Goal: Obtain resource: Download file/media

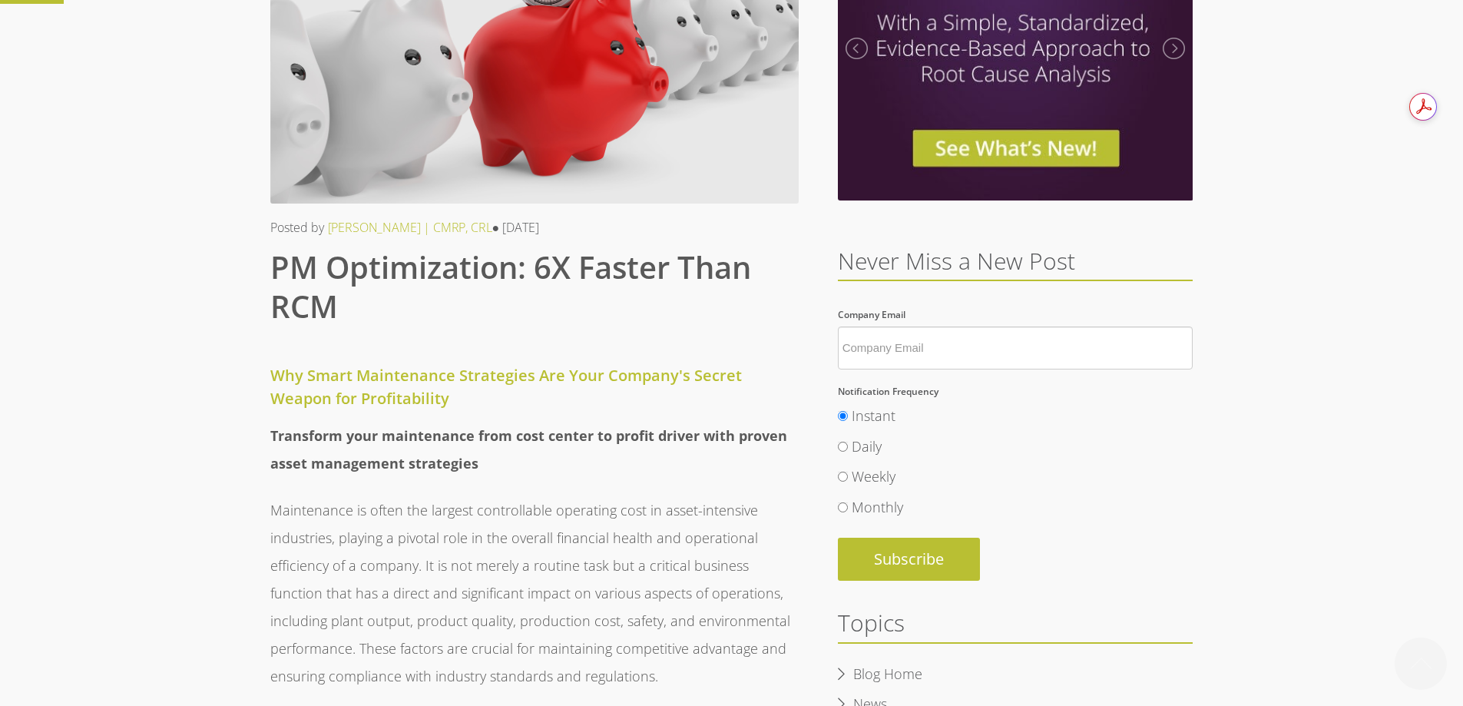
scroll to position [230, 0]
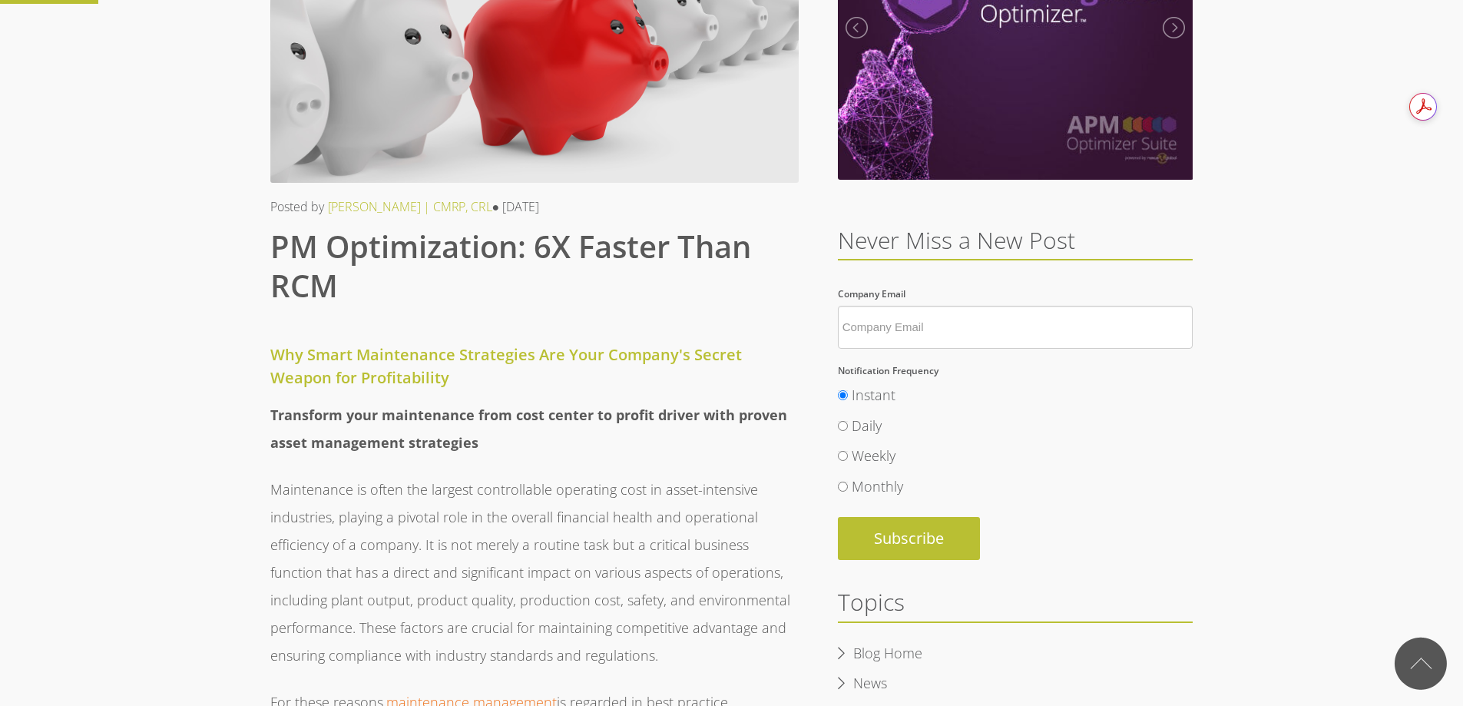
click at [840, 483] on input "Monthly" at bounding box center [843, 486] width 10 height 10
radio input "true"
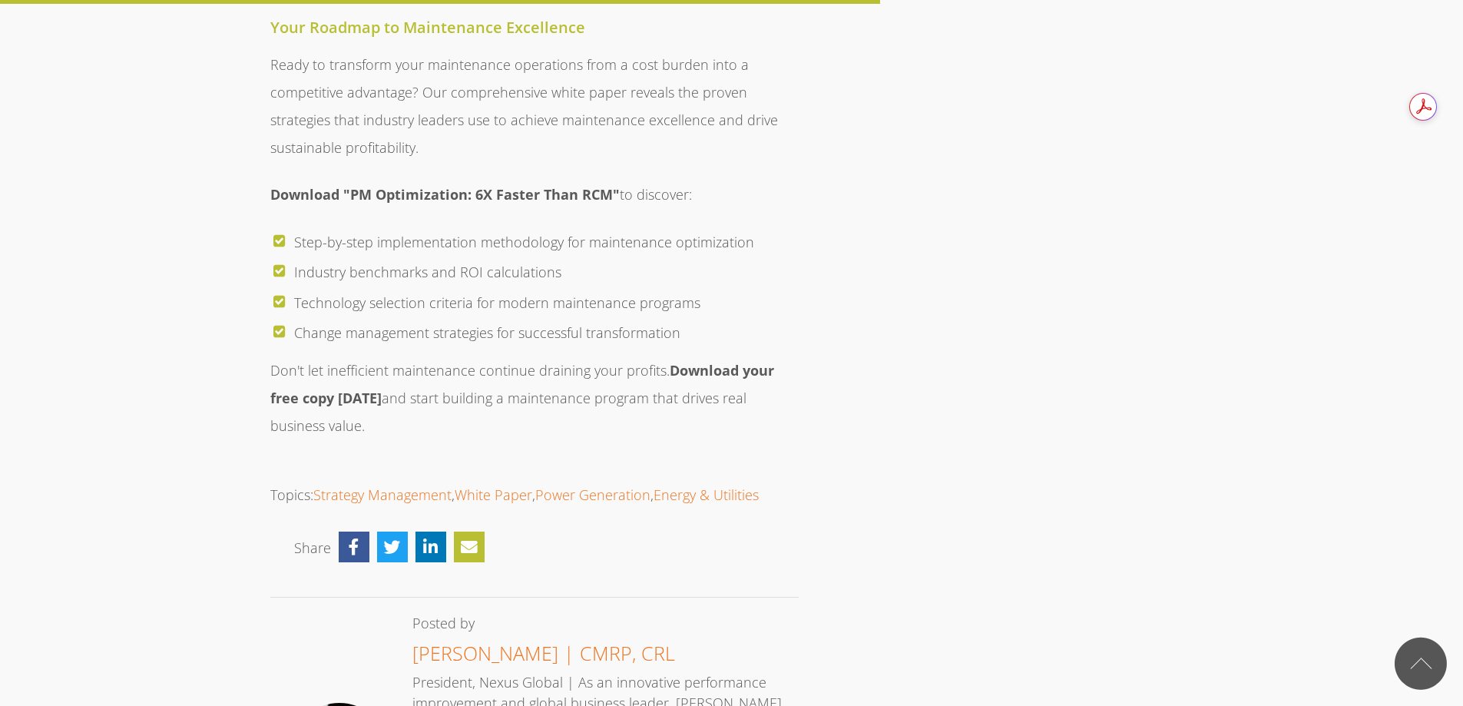
scroll to position [2073, 0]
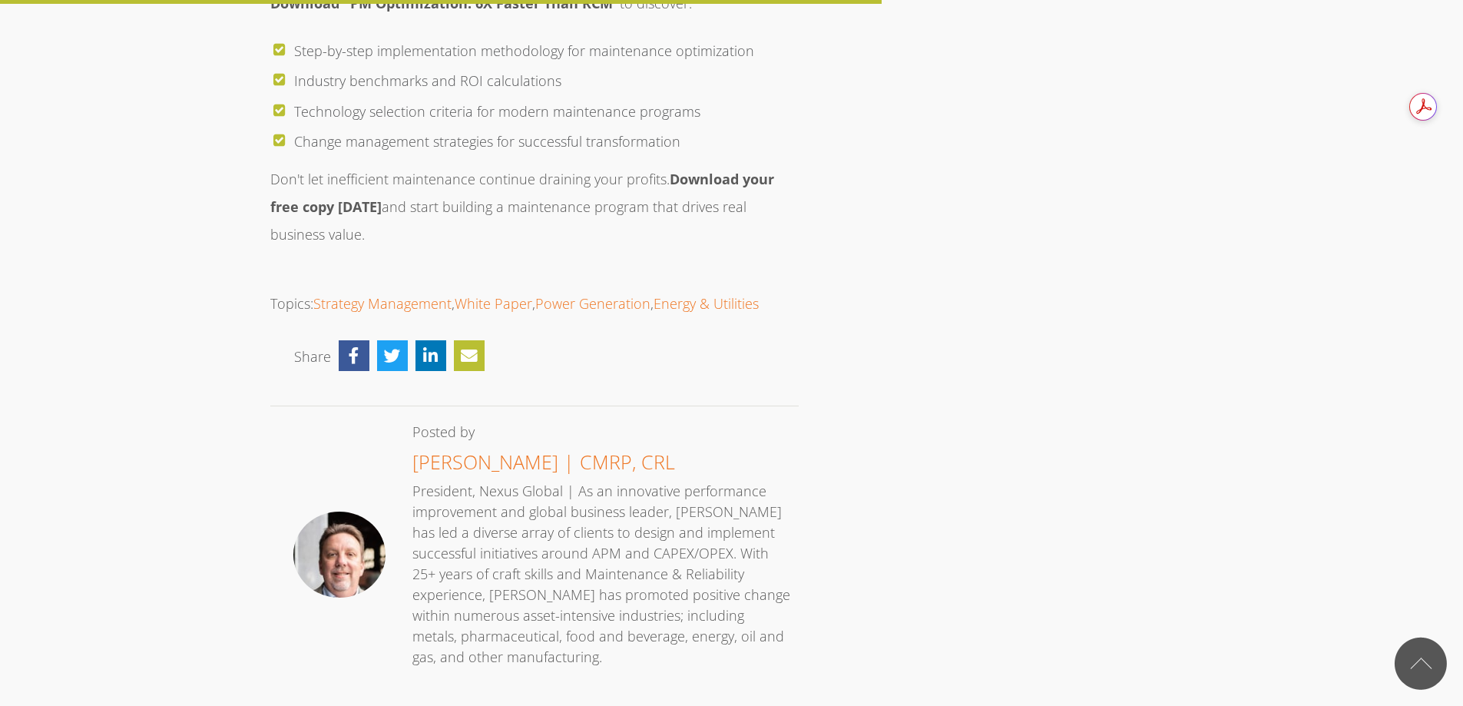
click at [732, 170] on strong "Download your free copy [DATE]" at bounding box center [522, 193] width 504 height 46
click at [294, 179] on strong "Download your free copy [DATE]" at bounding box center [522, 193] width 504 height 46
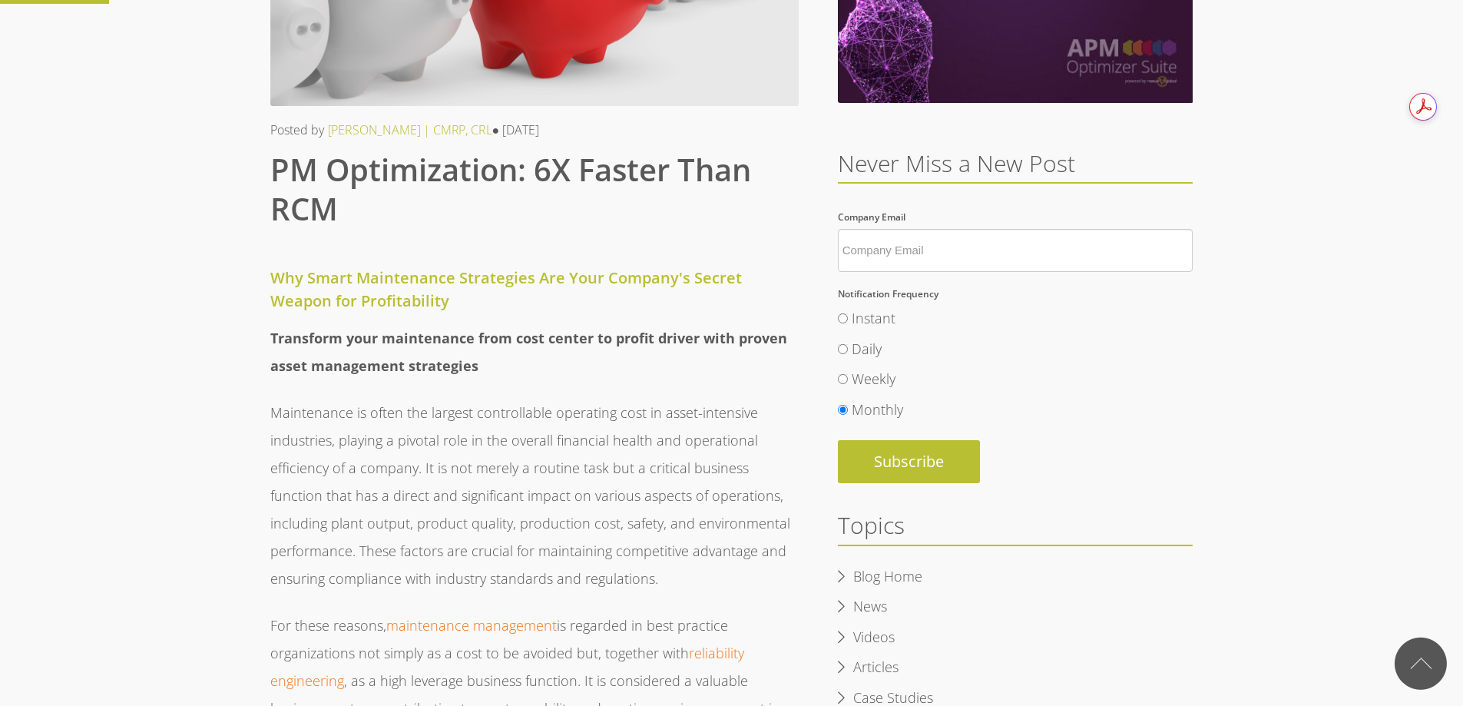
scroll to position [0, 0]
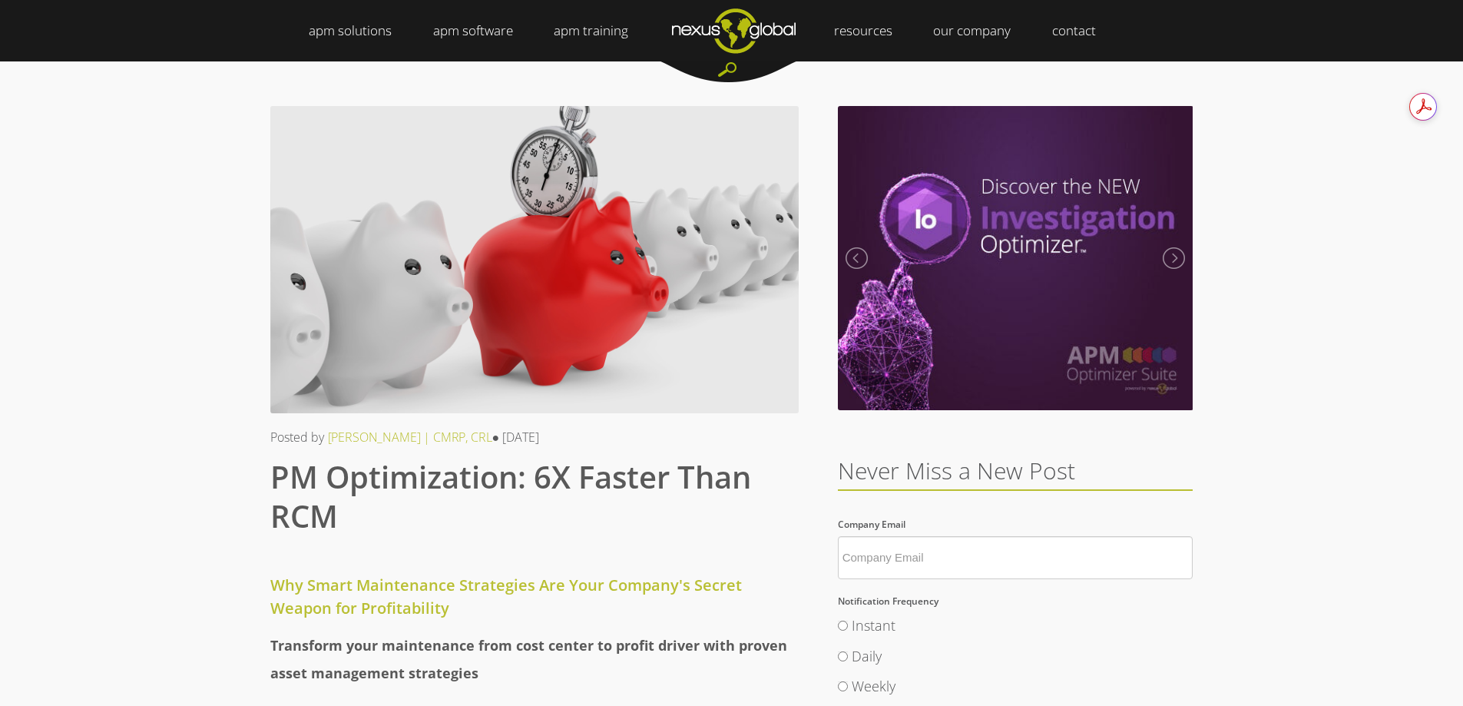
click at [987, 565] on input "Company Email *" at bounding box center [1016, 557] width 356 height 43
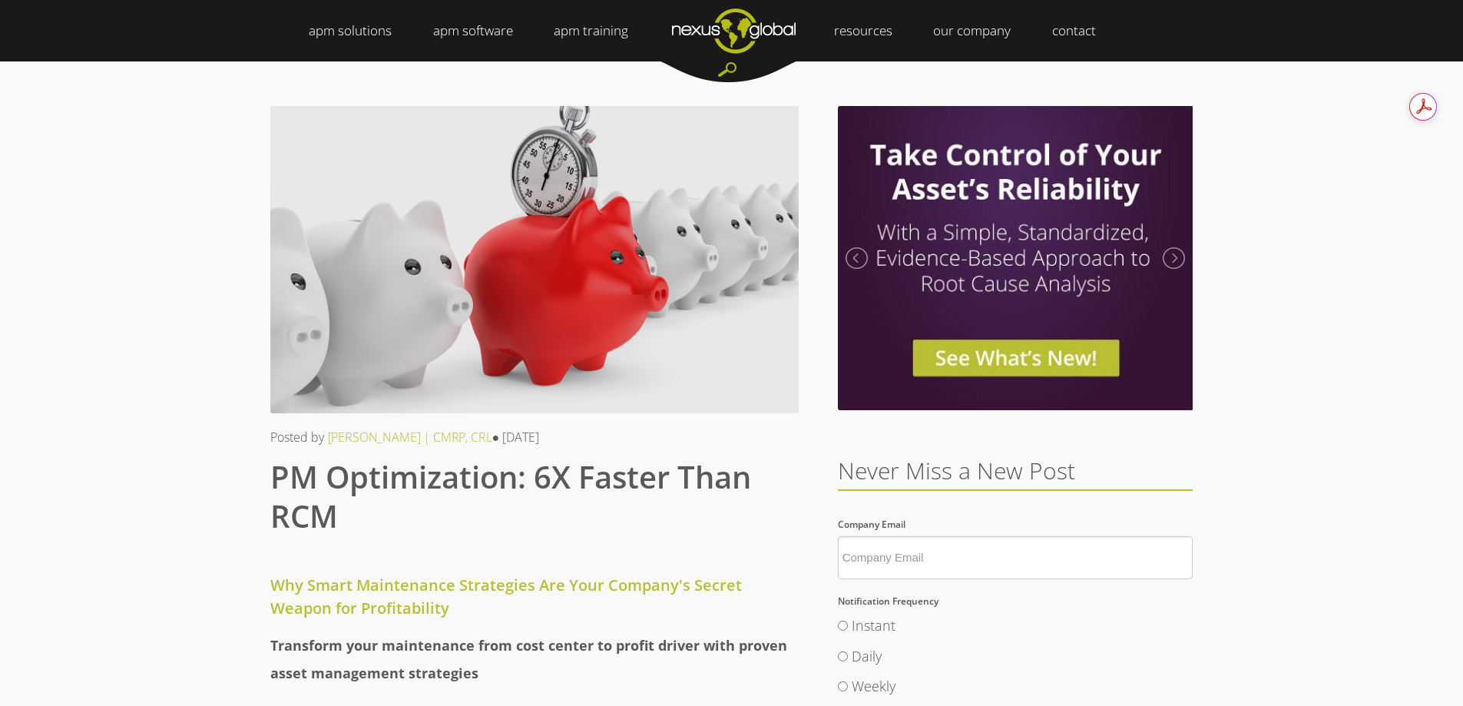
type input "tohidinejad@kahrobatavan.com"
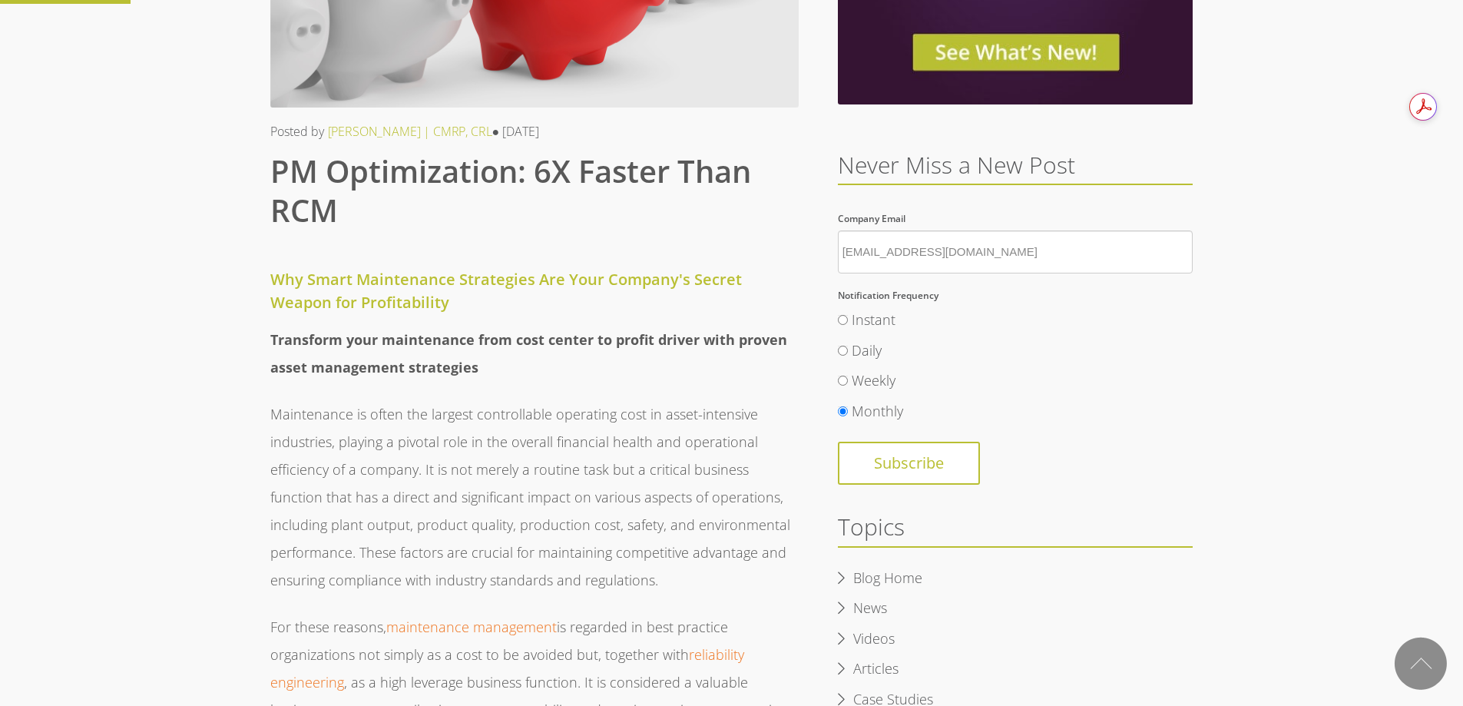
scroll to position [307, 0]
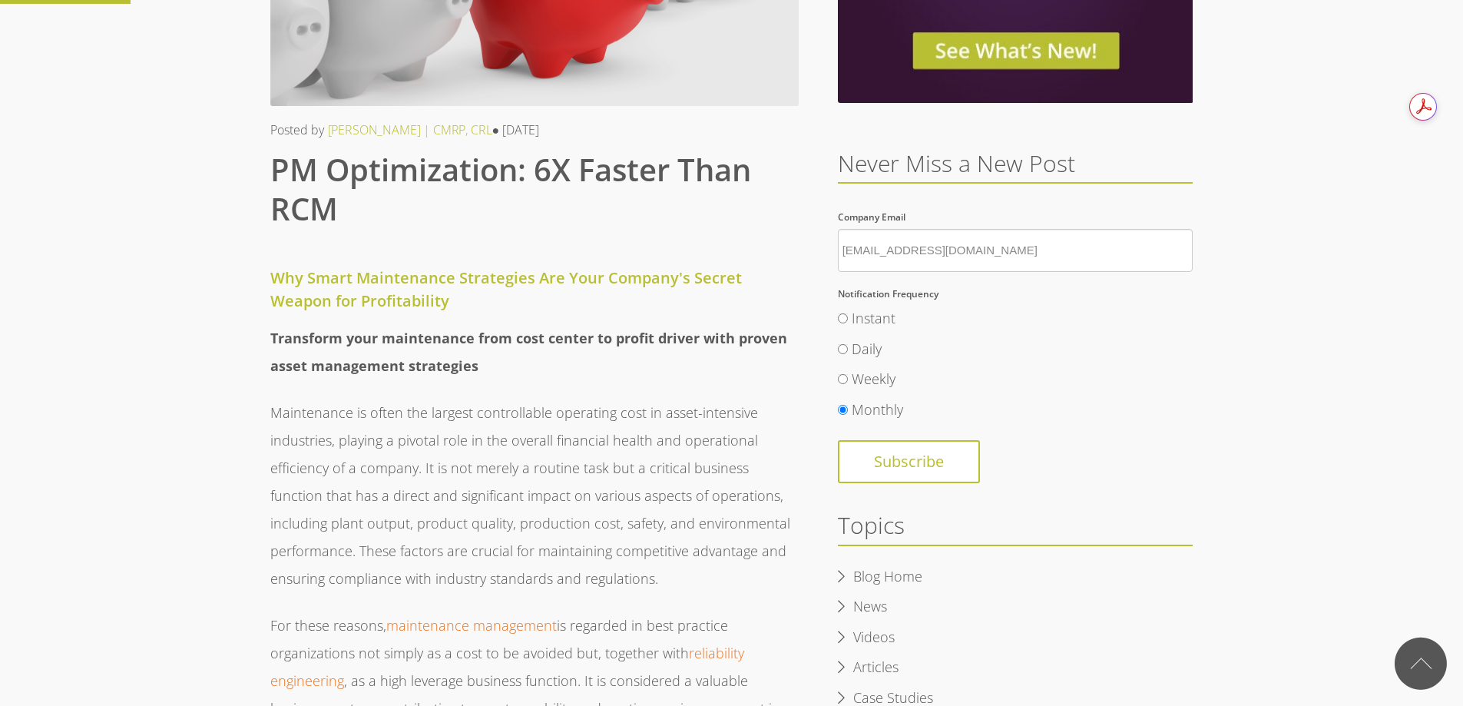
click at [935, 468] on input "Subscribe" at bounding box center [909, 461] width 142 height 43
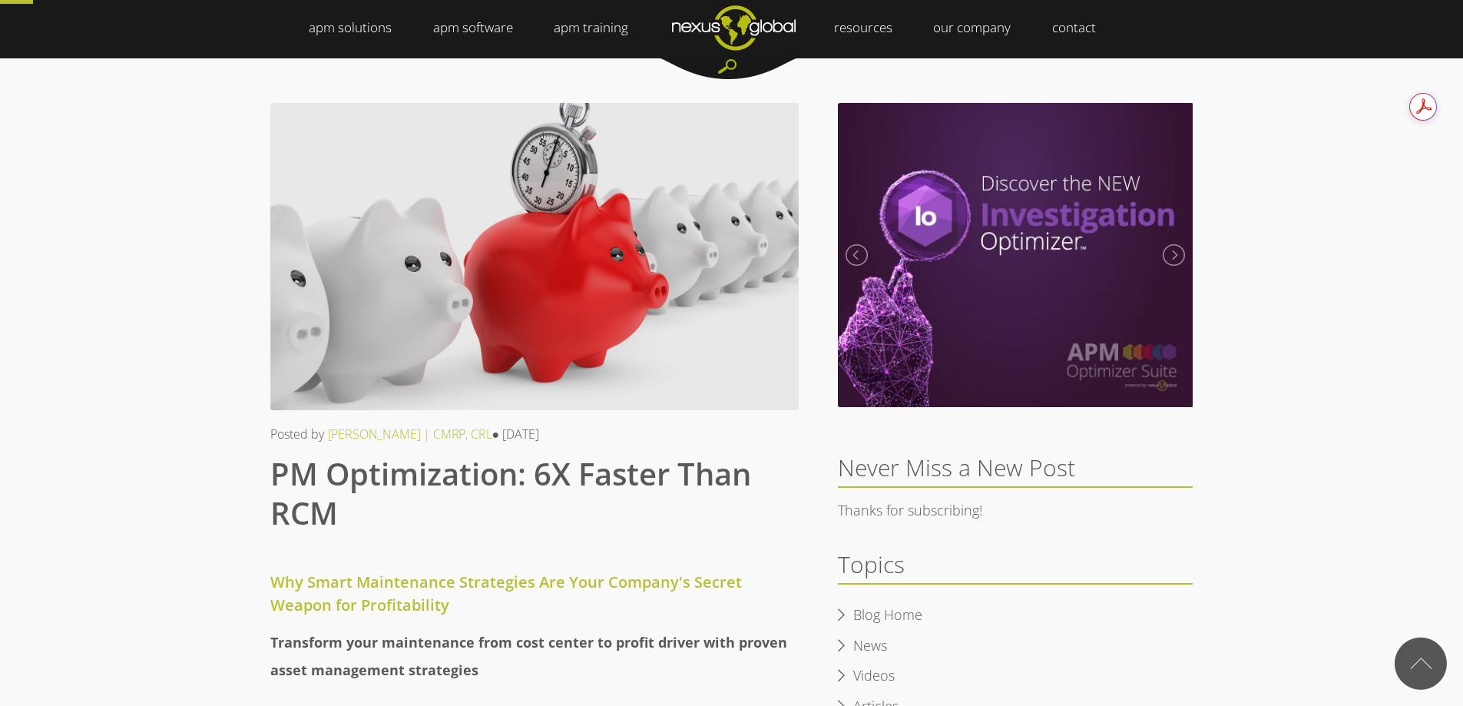
scroll to position [0, 0]
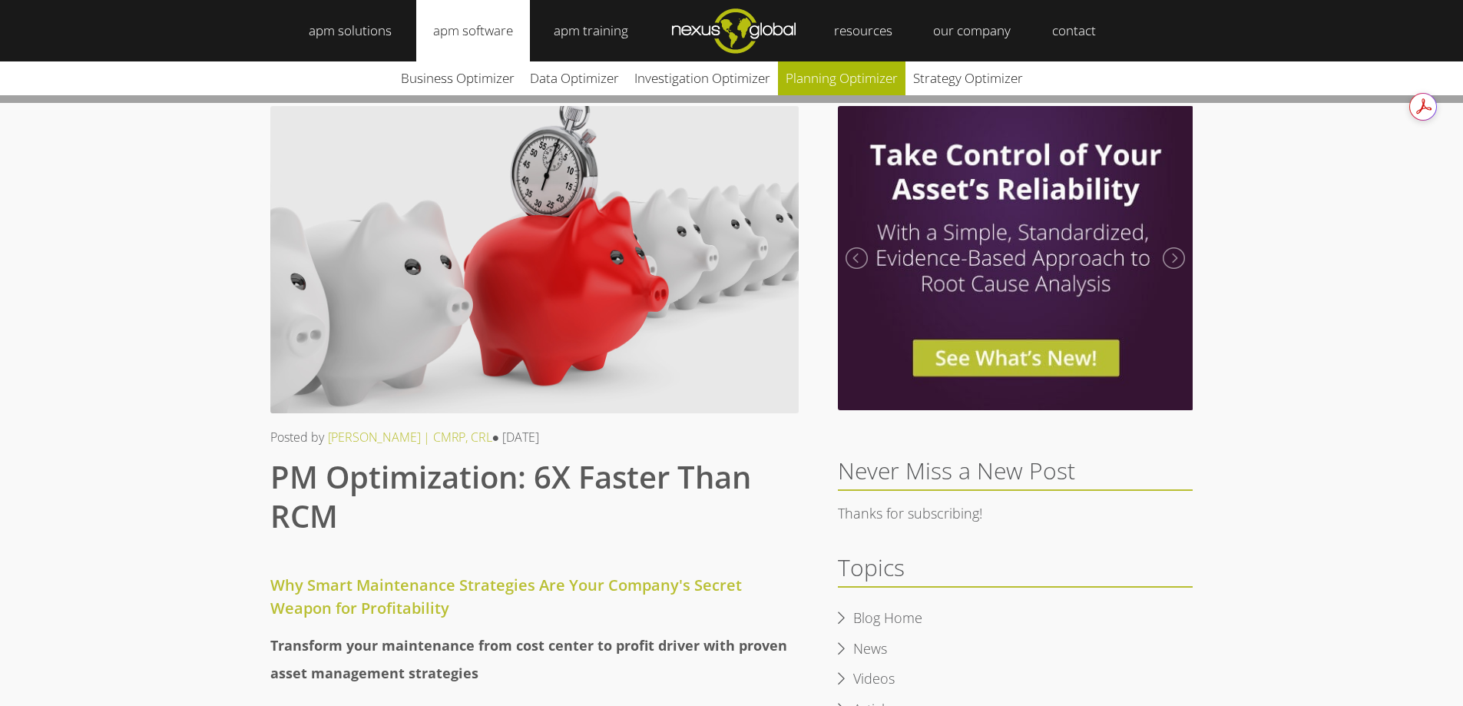
click at [859, 79] on link "Planning Optimizer" at bounding box center [841, 78] width 127 height 34
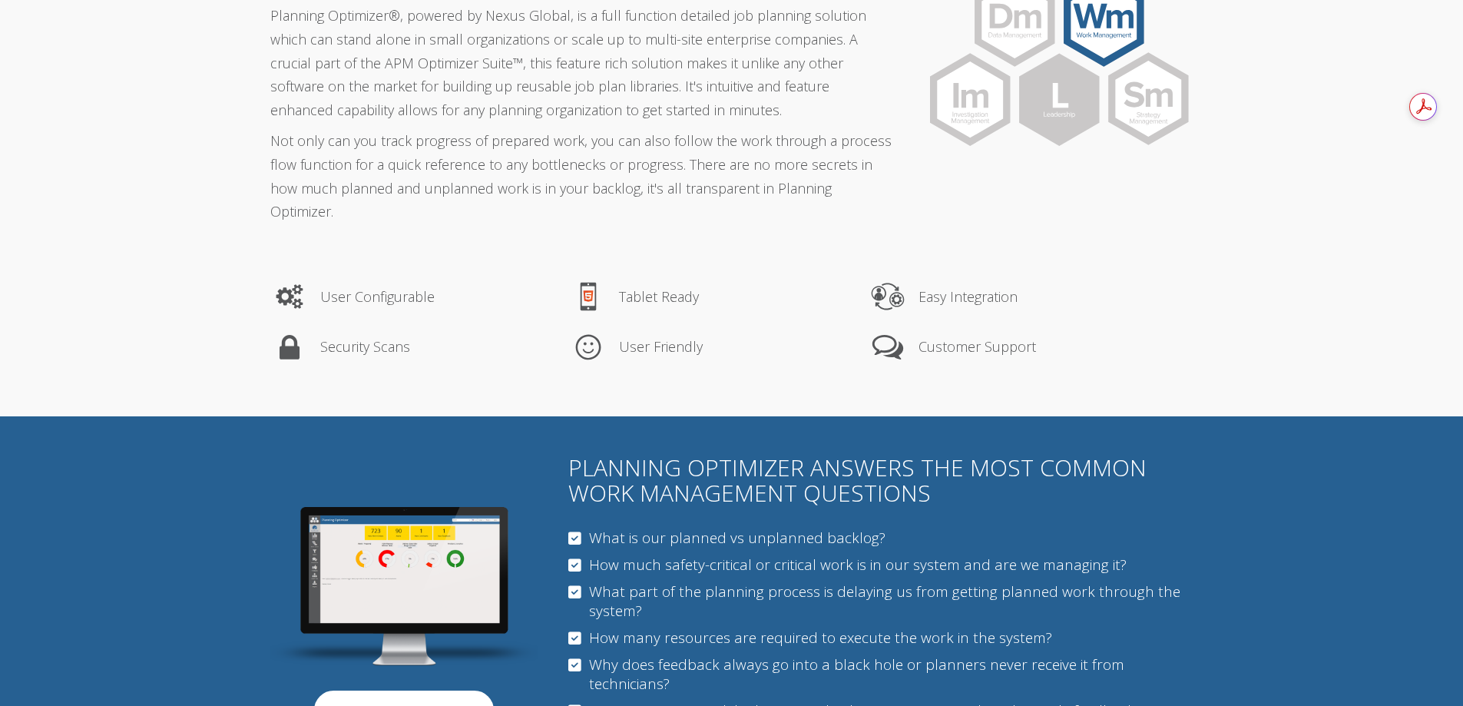
scroll to position [614, 0]
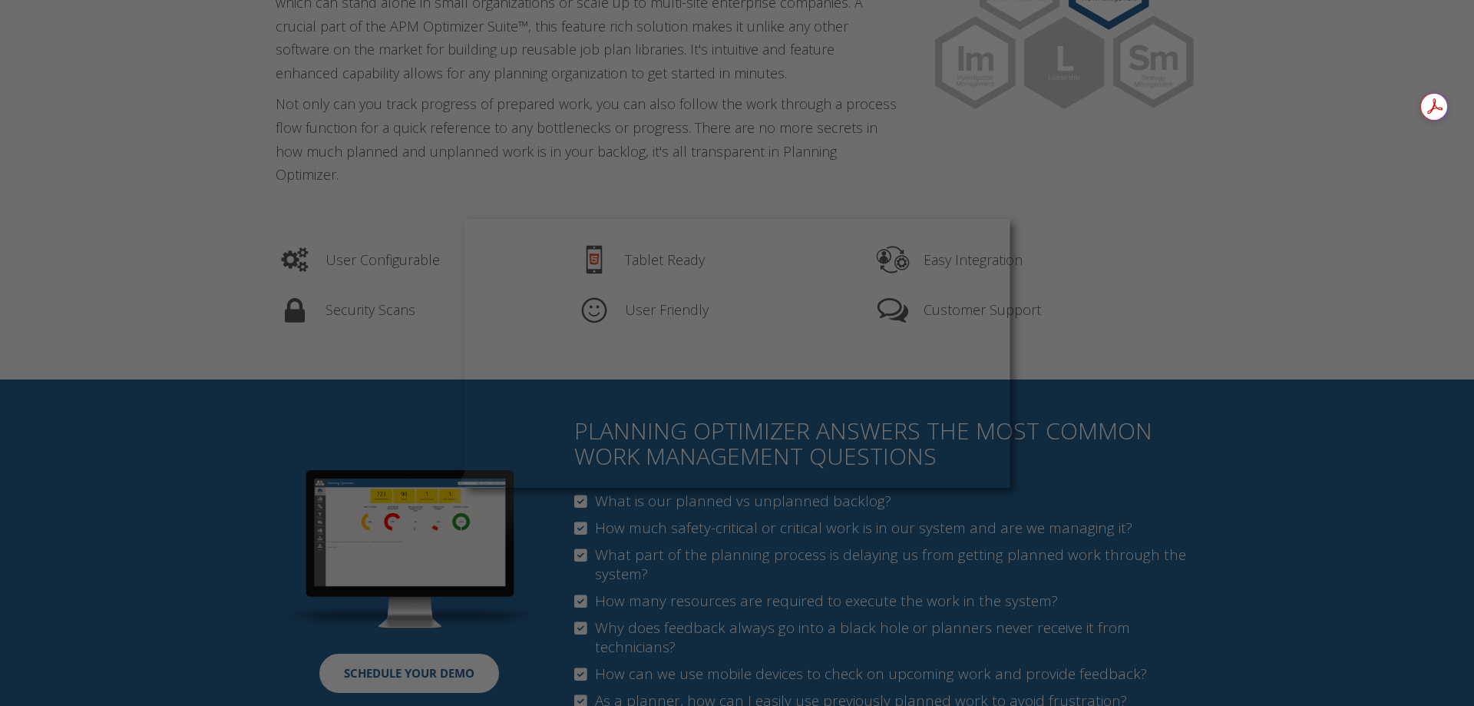
click at [385, 389] on div at bounding box center [744, 356] width 1489 height 713
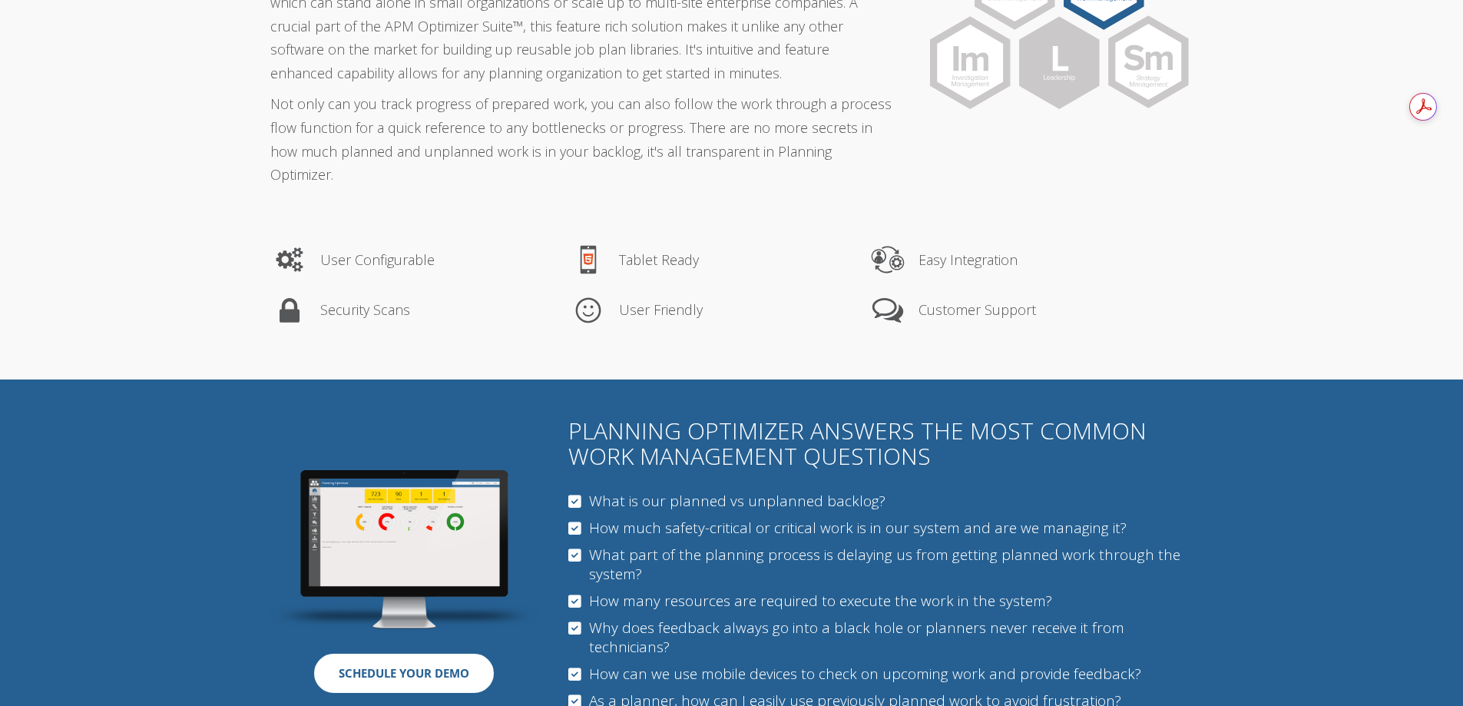
click at [448, 499] on img at bounding box center [404, 549] width 268 height 159
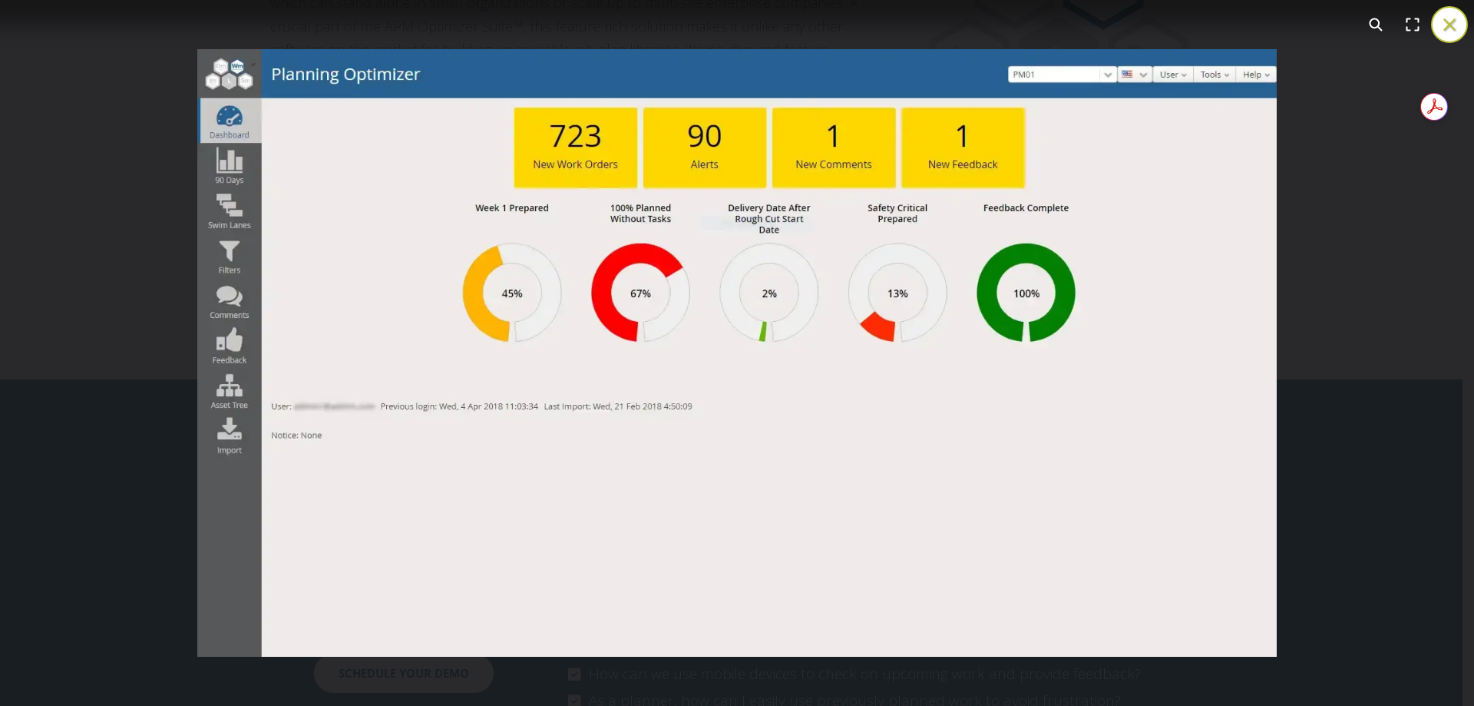
click at [1405, 456] on div "You can close this modal content with the ESC key" at bounding box center [737, 353] width 1474 height 706
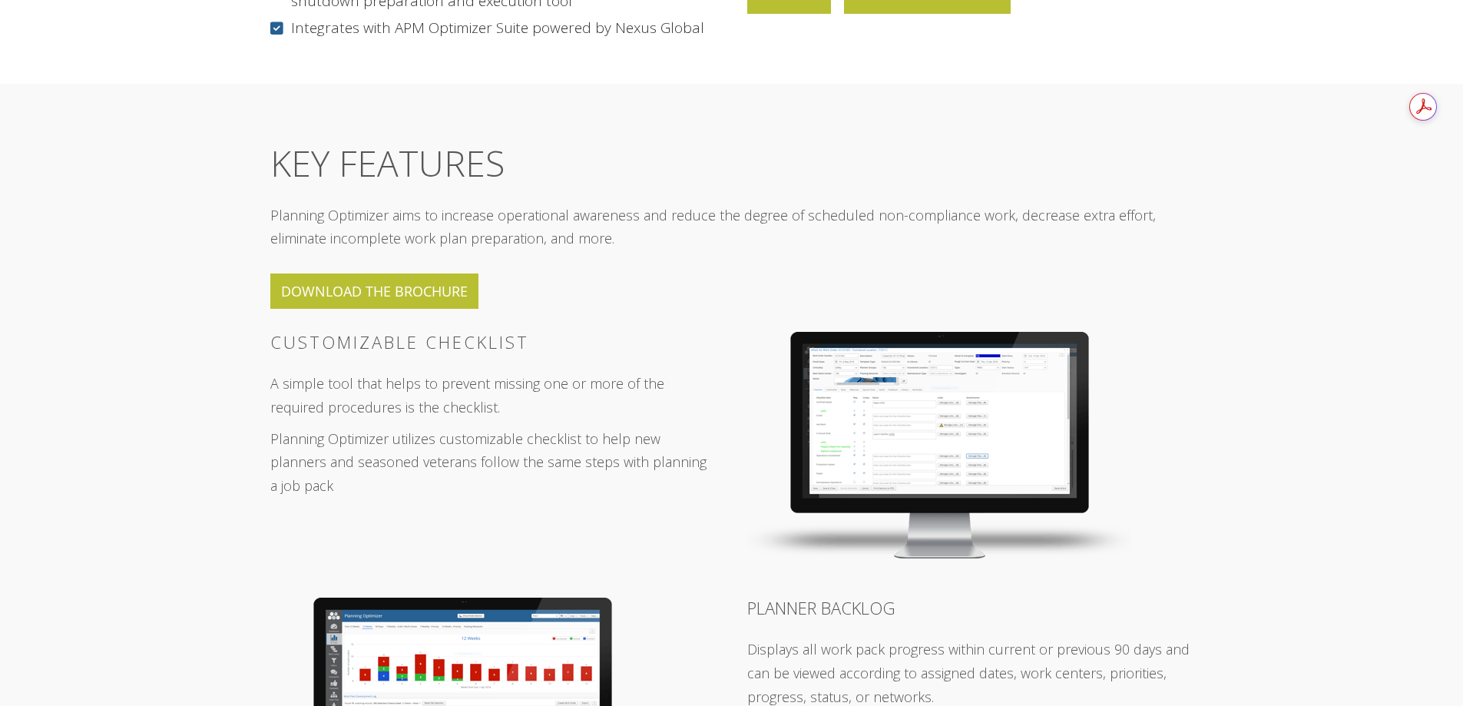
scroll to position [1843, 0]
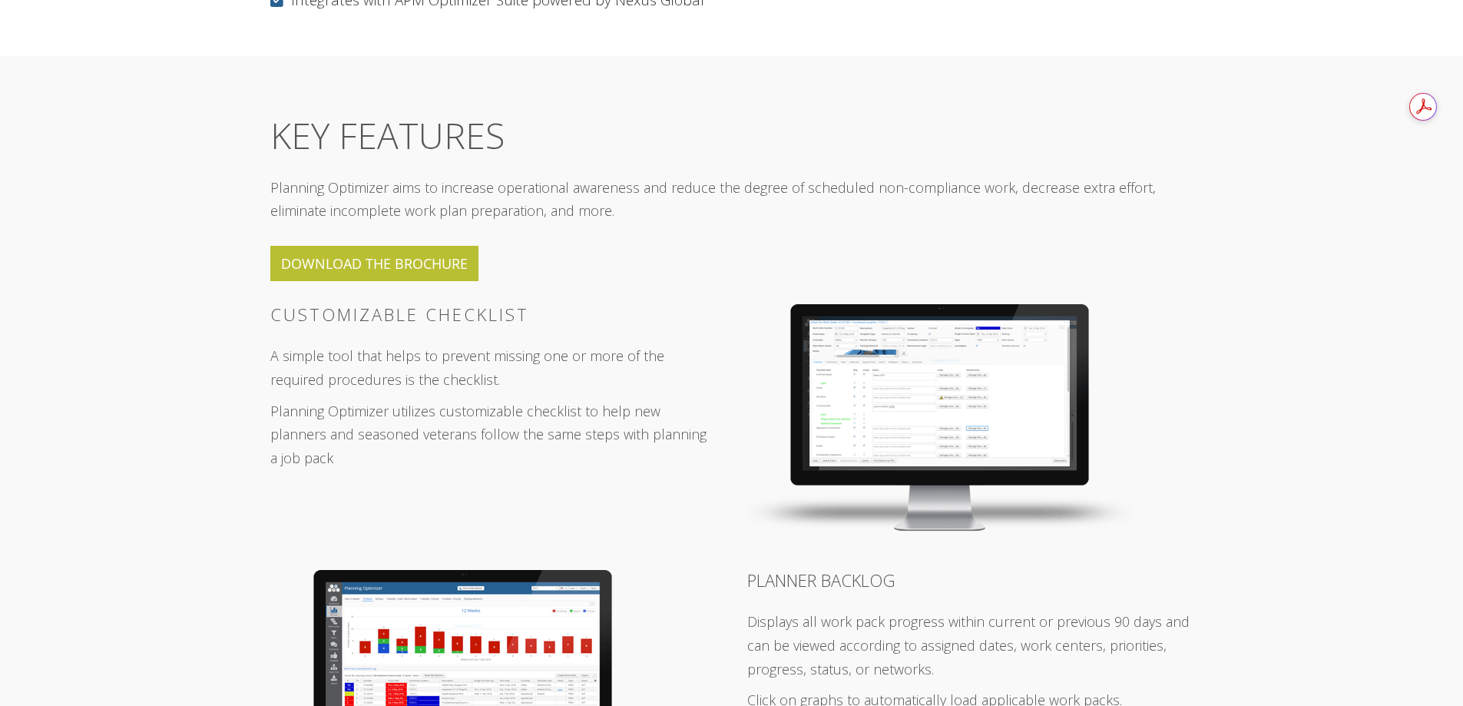
click at [966, 380] on img at bounding box center [939, 417] width 384 height 227
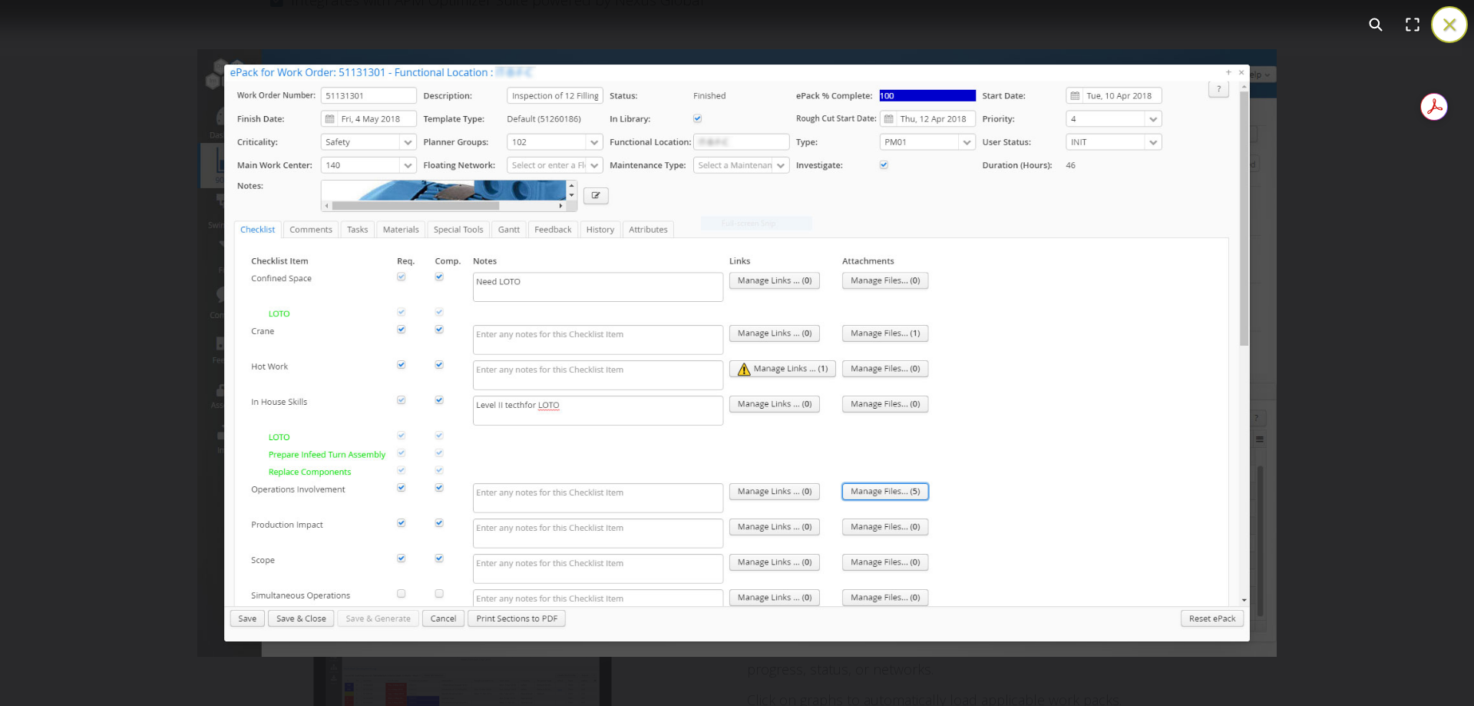
click at [84, 507] on div "You can close this modal content with the ESC key" at bounding box center [737, 353] width 1474 height 706
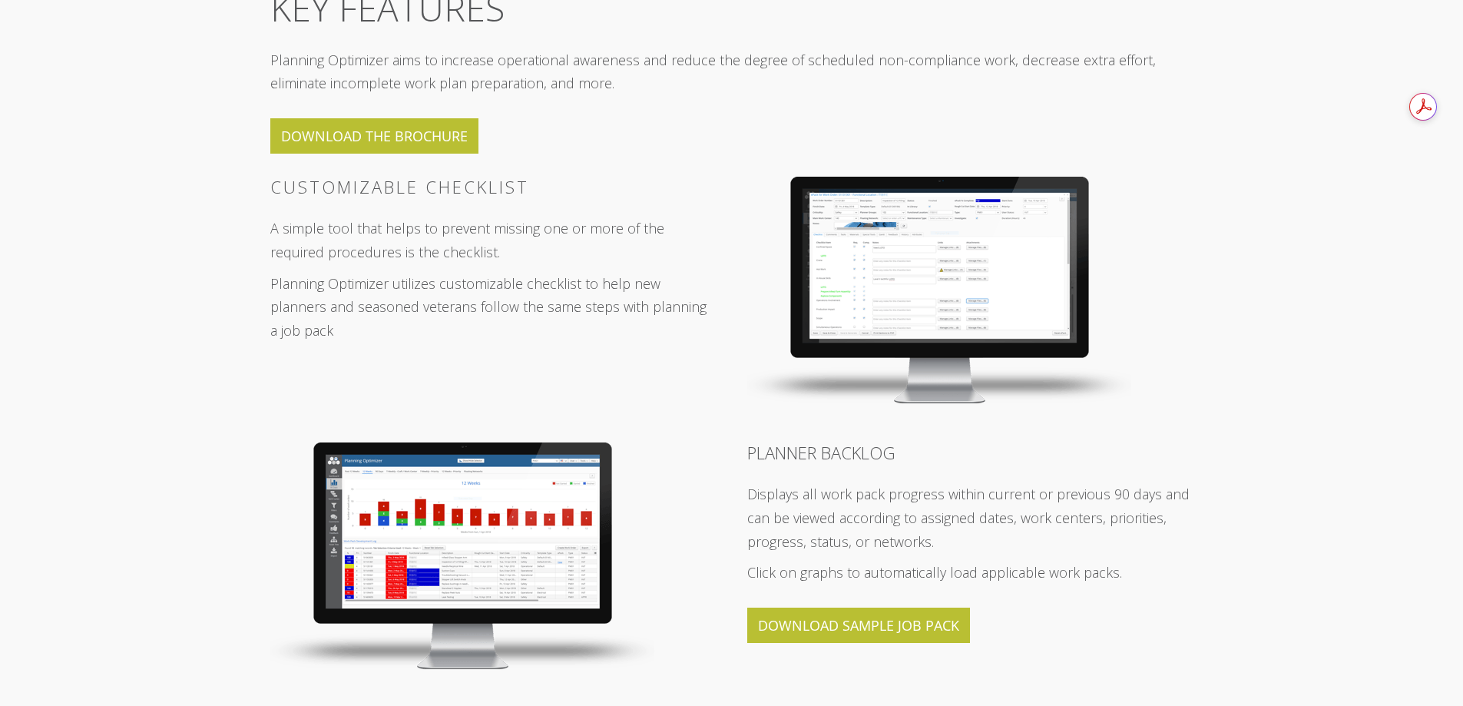
scroll to position [1996, 0]
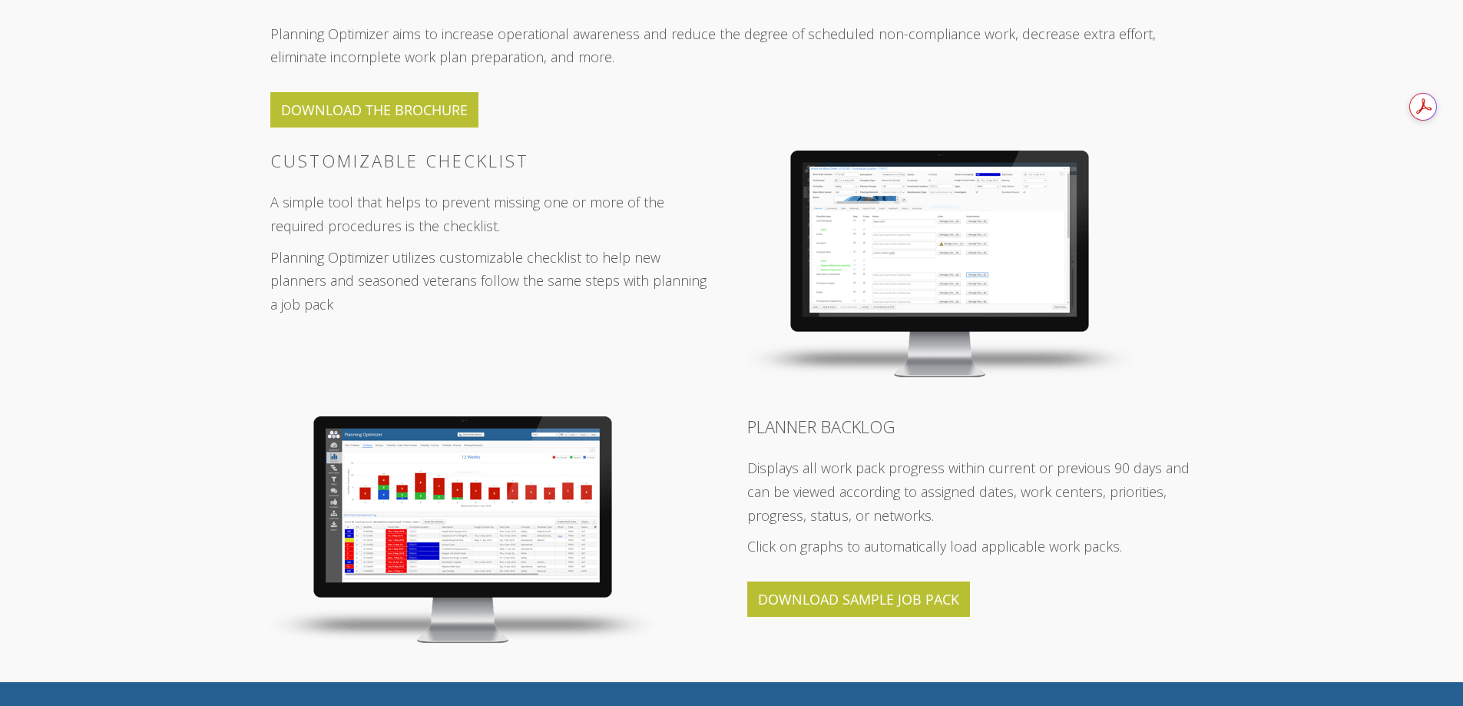
click at [501, 476] on img at bounding box center [462, 529] width 384 height 227
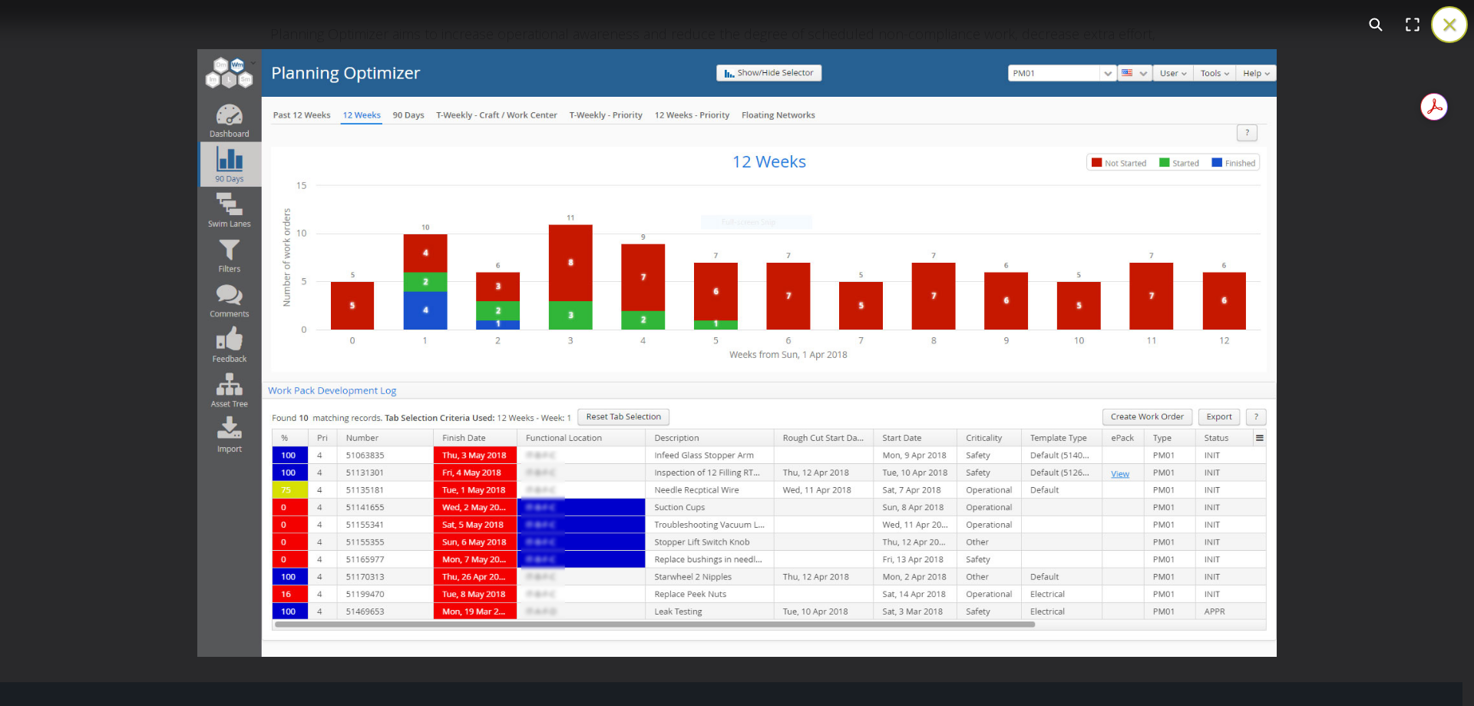
click at [7, 377] on div "You can close this modal content with the ESC key" at bounding box center [737, 353] width 1474 height 706
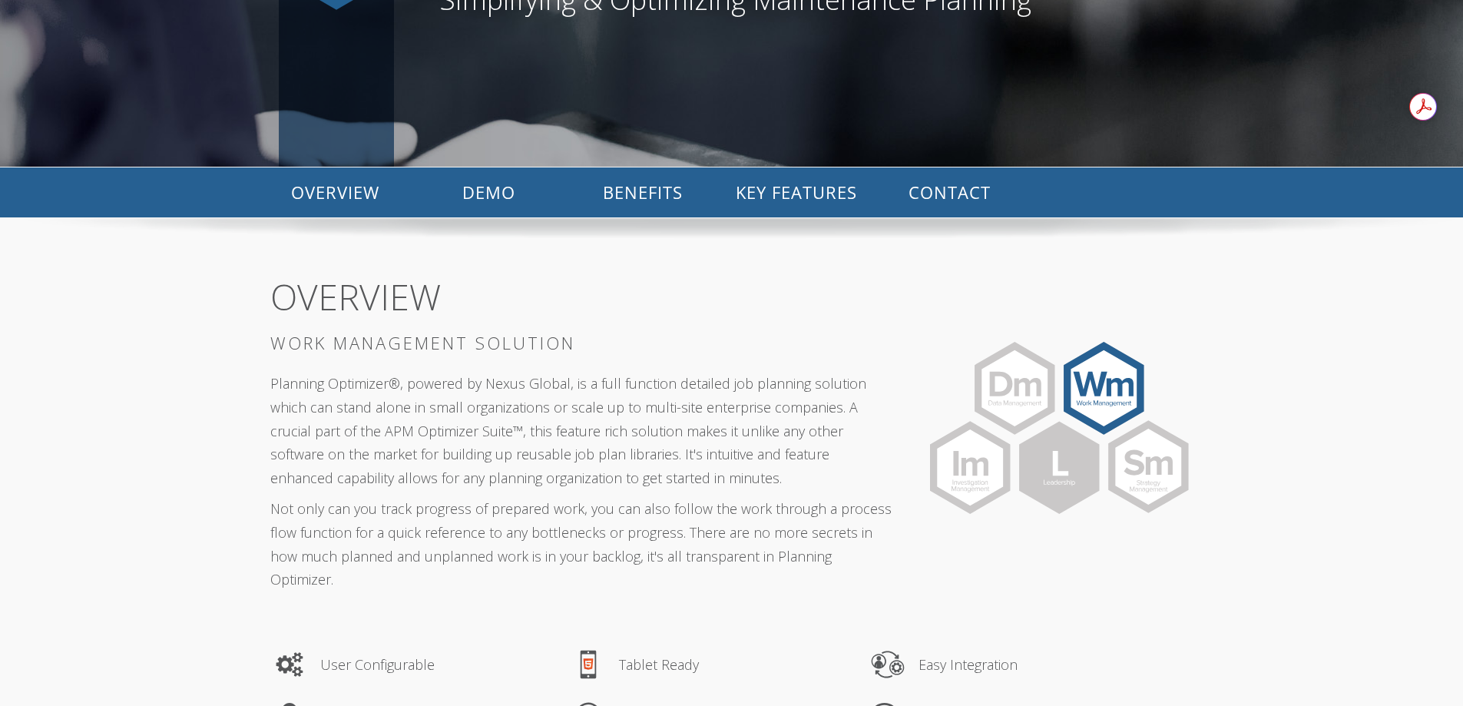
scroll to position [0, 0]
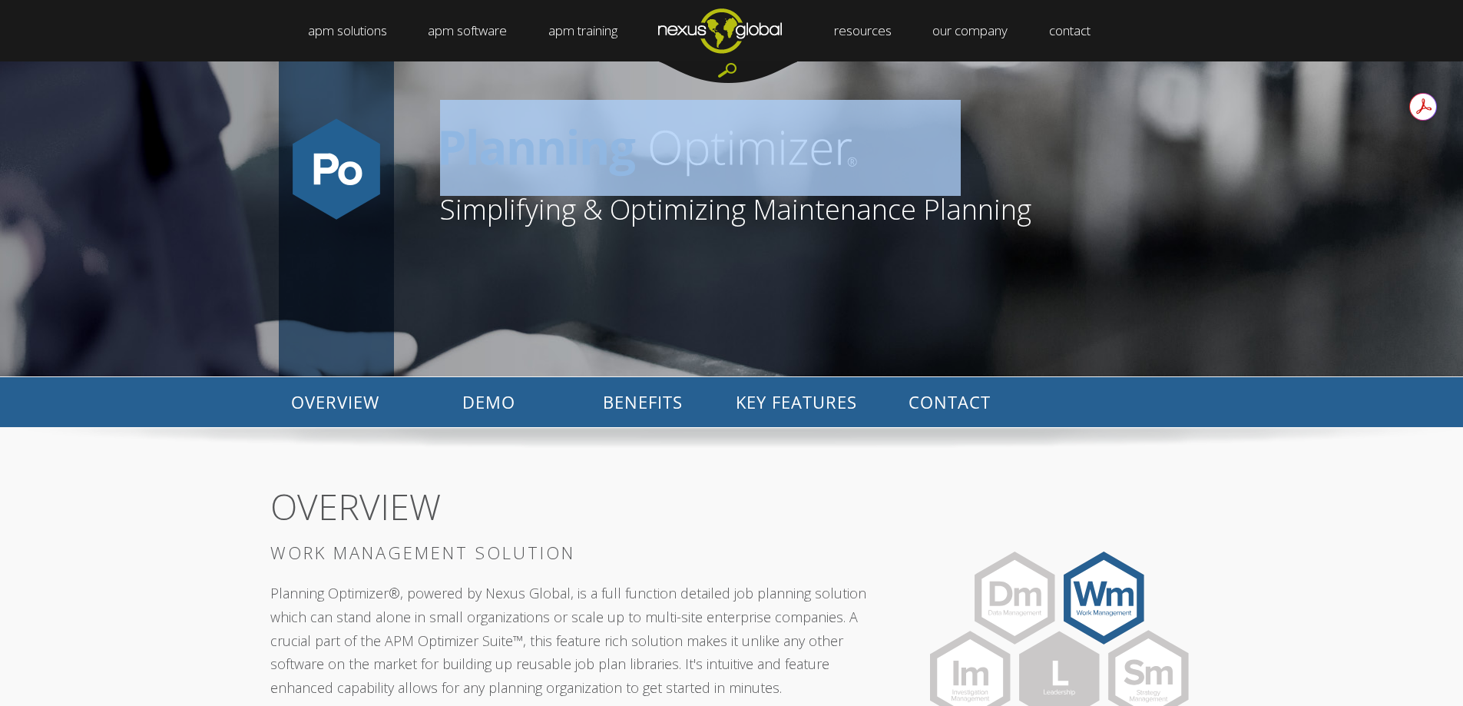
drag, startPoint x: 435, startPoint y: 145, endPoint x: 803, endPoint y: 145, distance: 367.8
click at [803, 145] on div "Simplifying & Optimizing Maintenance Planning" at bounding box center [789, 218] width 791 height 315
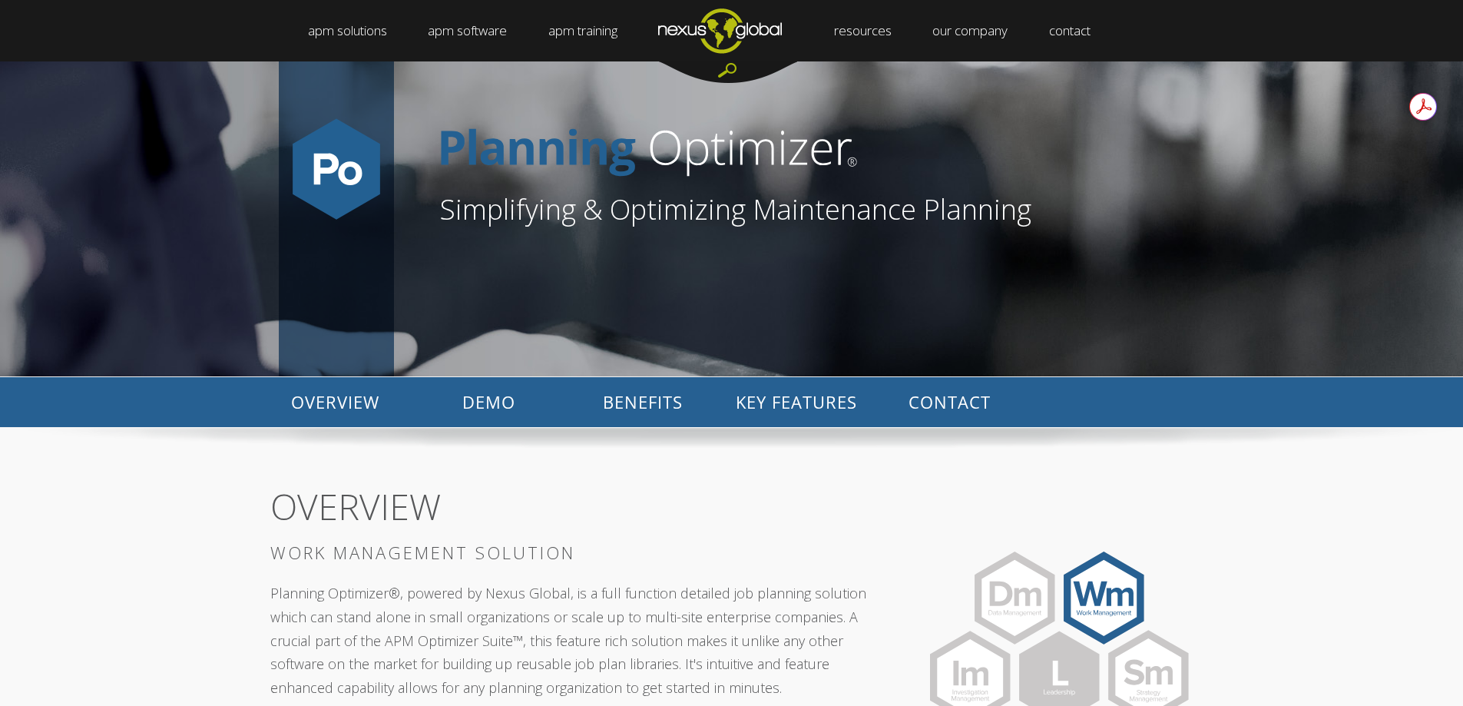
click at [341, 600] on p "Planning Optimizer®, powered by Nexus Global, is a full function detailed job p…" at bounding box center [582, 639] width 624 height 117
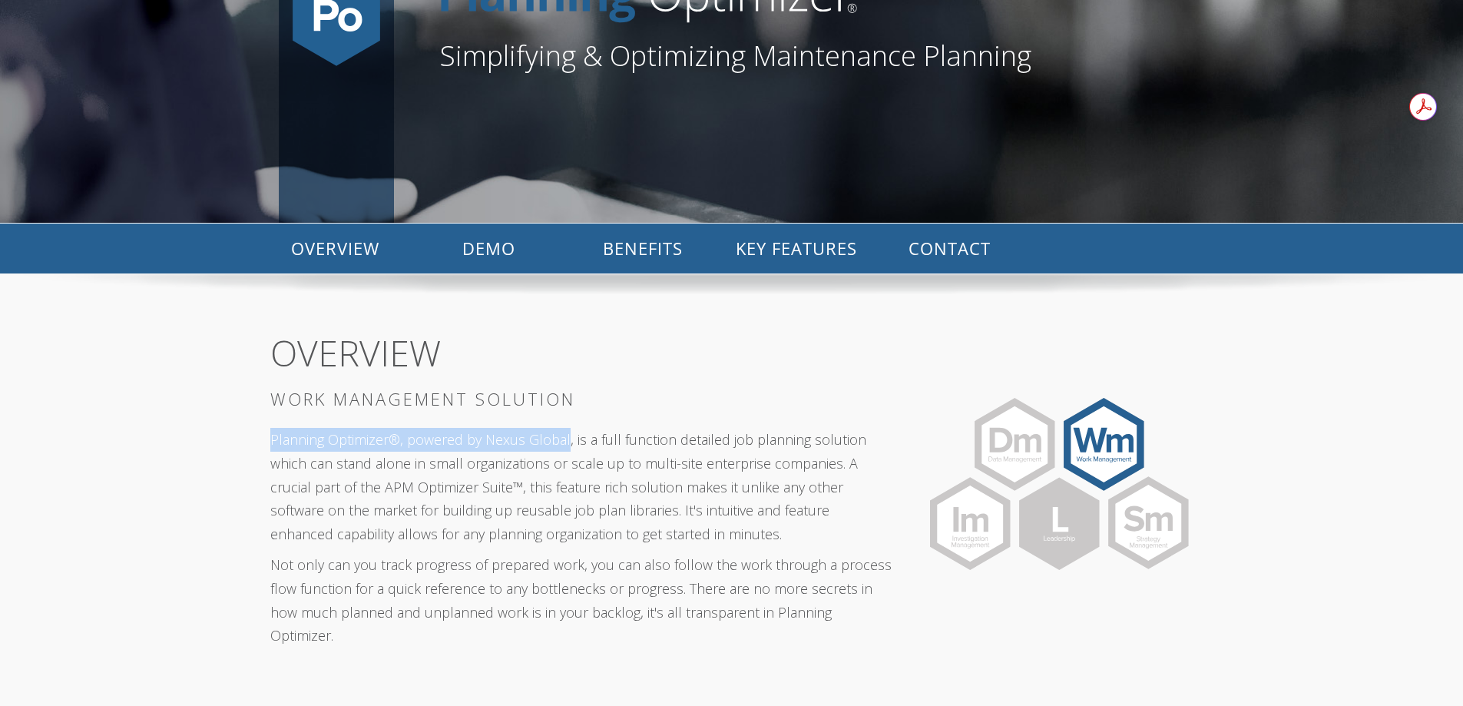
drag, startPoint x: 253, startPoint y: 438, endPoint x: 564, endPoint y: 435, distance: 311.0
click at [564, 435] on section "OVERVIEW WORK MANAGEMENT SOLUTION Planning Optimizer®, powered by Nexus Global,…" at bounding box center [731, 485] width 1463 height 337
copy p "Planning Optimizer®, powered by Nexus Global"
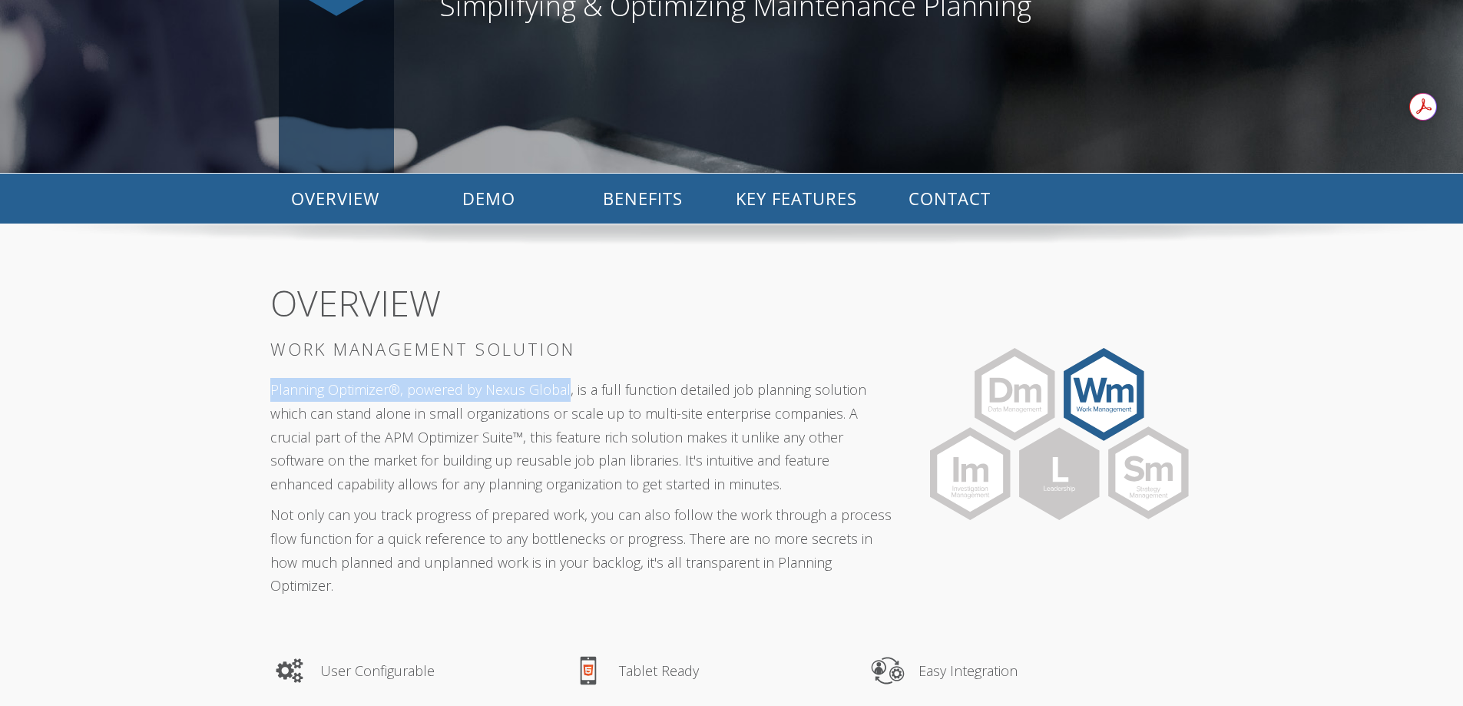
scroll to position [230, 0]
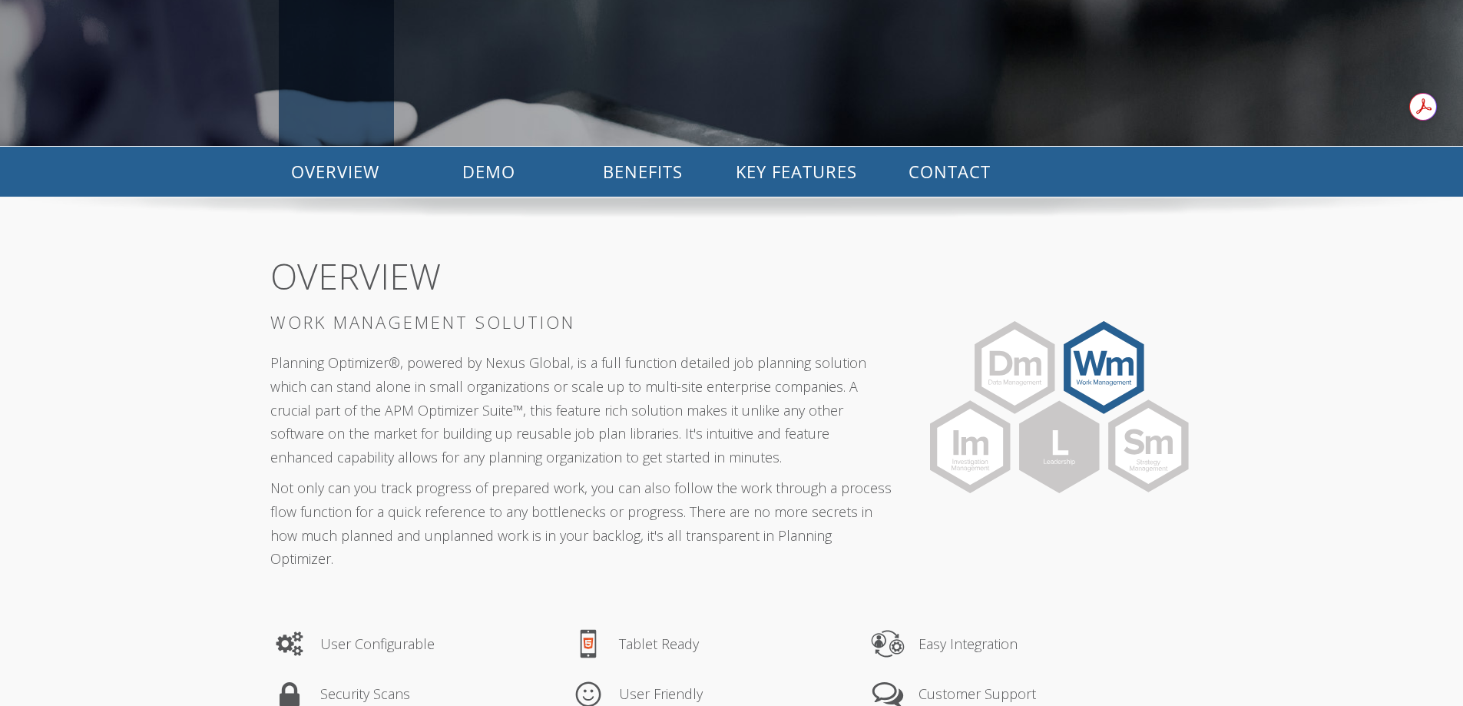
click at [313, 418] on p "Planning Optimizer®, powered by Nexus Global, is a full function detailed job p…" at bounding box center [582, 409] width 624 height 117
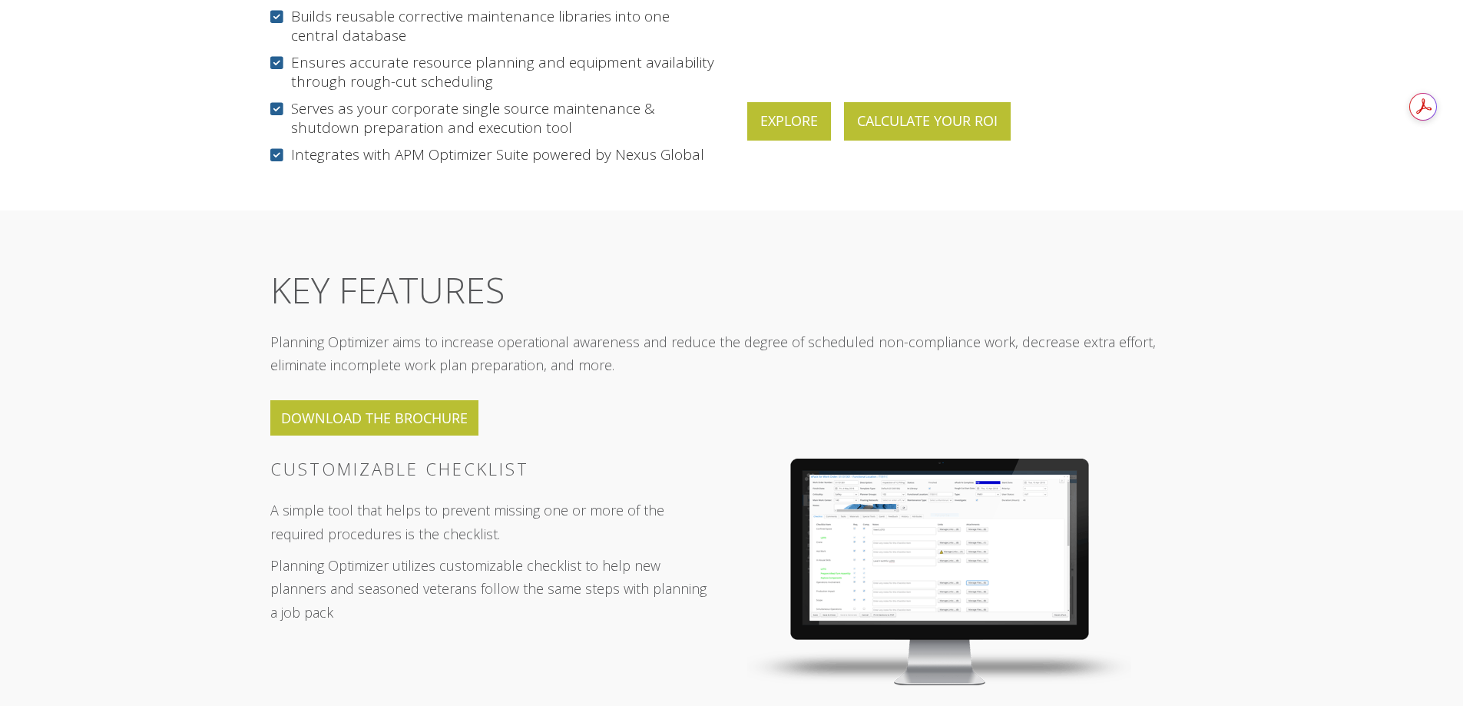
scroll to position [1689, 0]
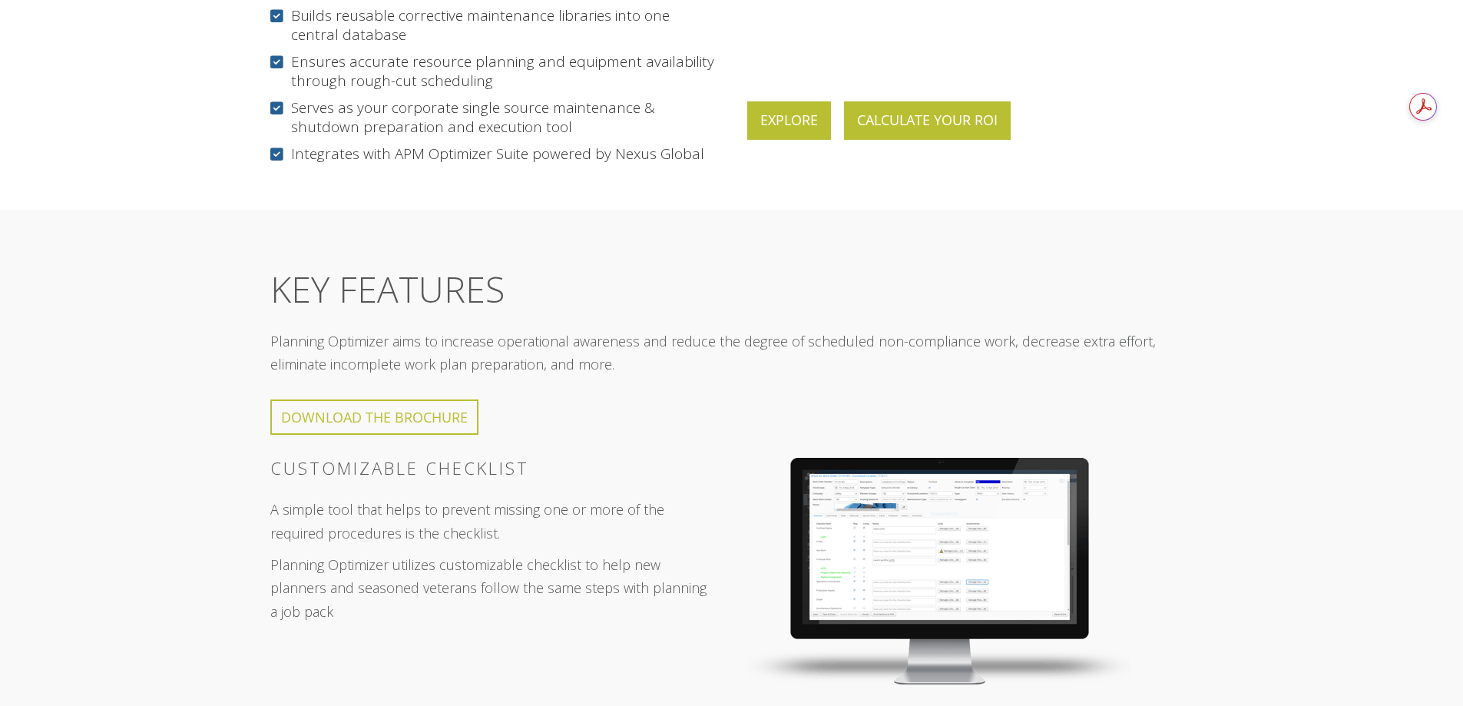
click at [420, 399] on link "DOWNLOAD THE BROCHURE" at bounding box center [374, 416] width 208 height 35
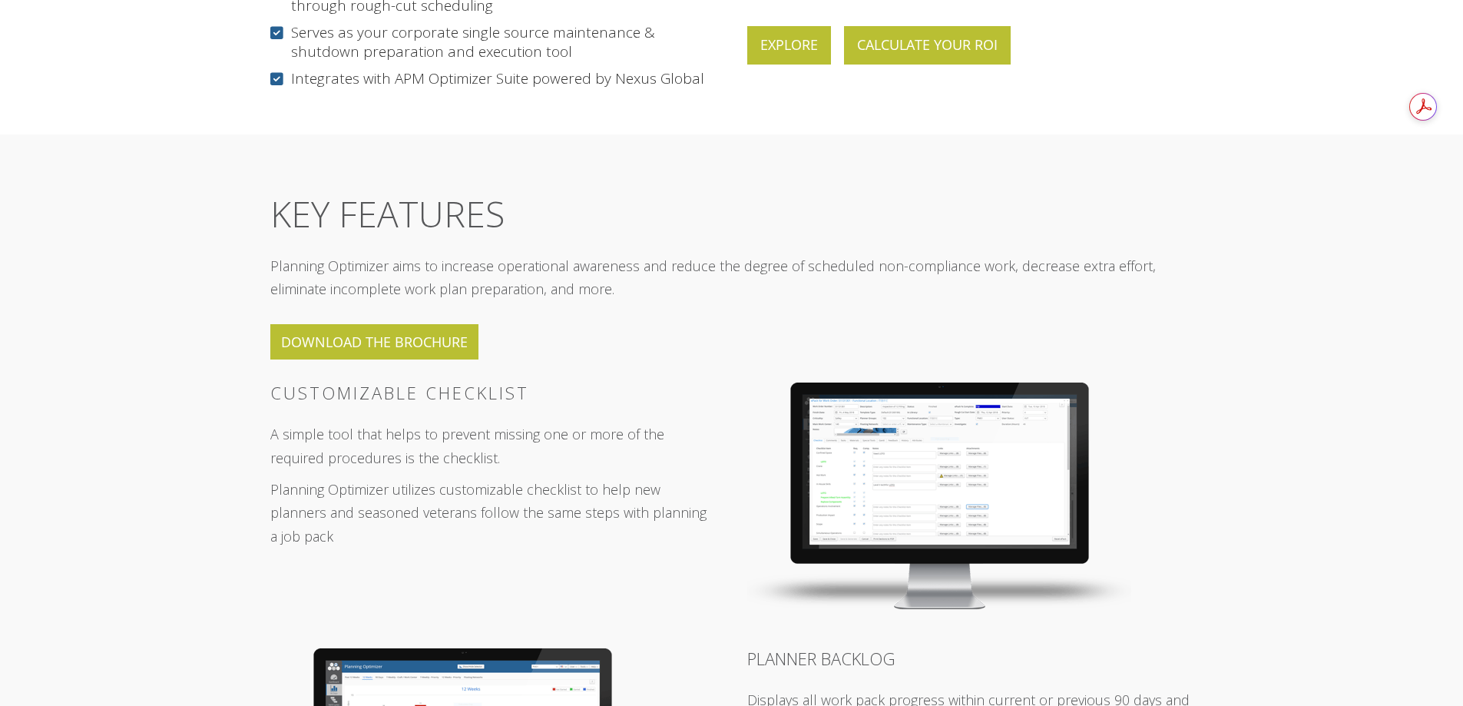
scroll to position [1996, 0]
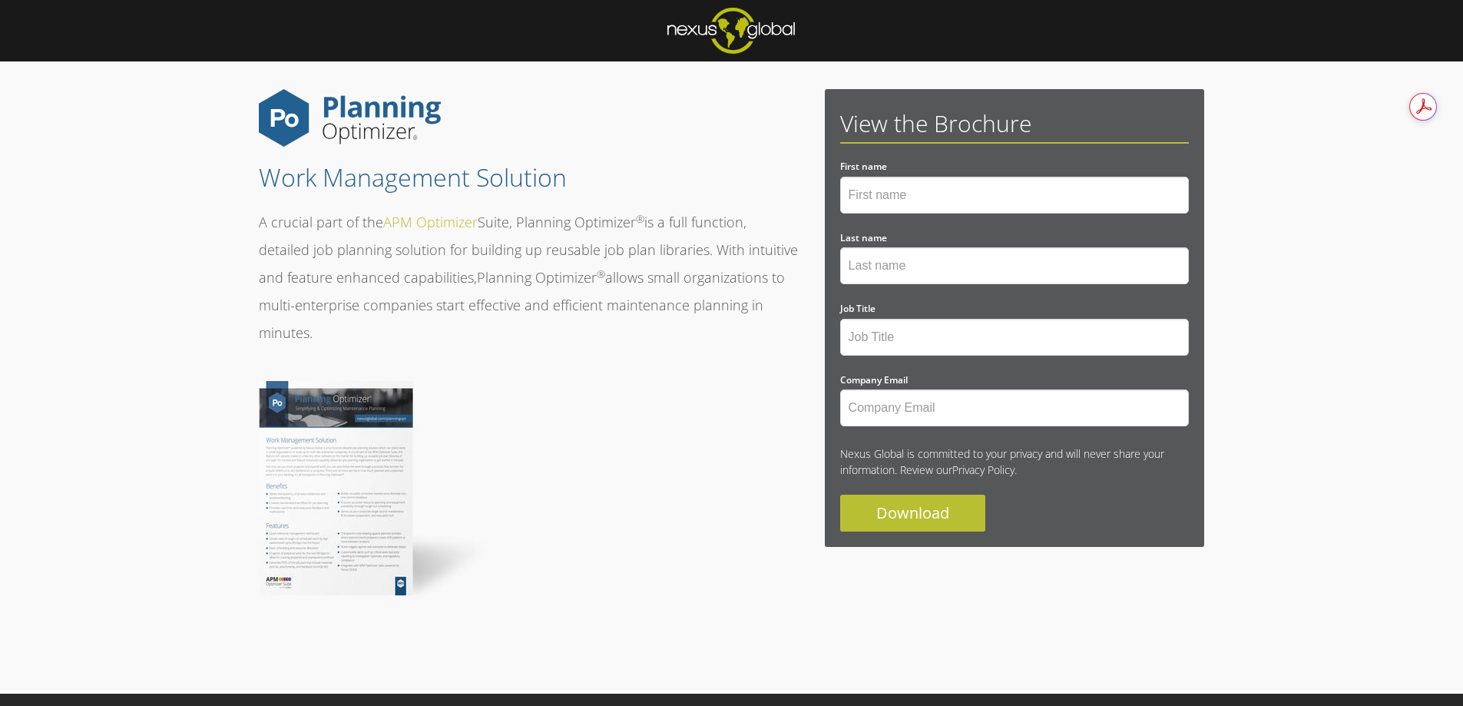
click at [936, 187] on input "First name *" at bounding box center [1014, 195] width 349 height 37
type input "zahra"
click at [917, 269] on input "Last name *" at bounding box center [1014, 265] width 349 height 37
drag, startPoint x: 888, startPoint y: 250, endPoint x: 896, endPoint y: 260, distance: 12.6
click at [889, 252] on input "Last name *" at bounding box center [1014, 265] width 349 height 37
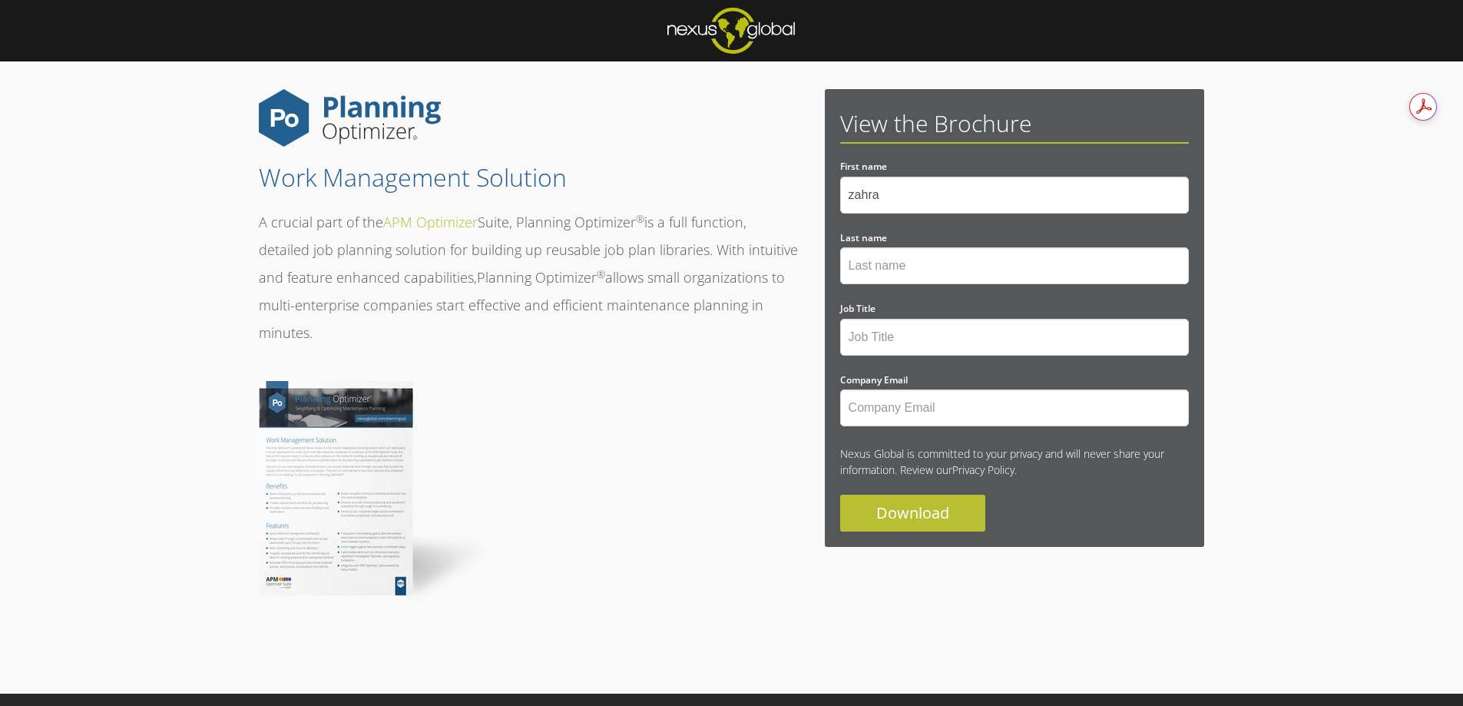
type input "tohidi"
click at [925, 346] on input "Job Title *" at bounding box center [1014, 337] width 349 height 37
click at [942, 333] on input "Job Title *" at bounding box center [1014, 337] width 349 height 37
click at [932, 357] on form "First name * [PERSON_NAME] Last name * [PERSON_NAME] Job Title * Company Email …" at bounding box center [1014, 343] width 349 height 378
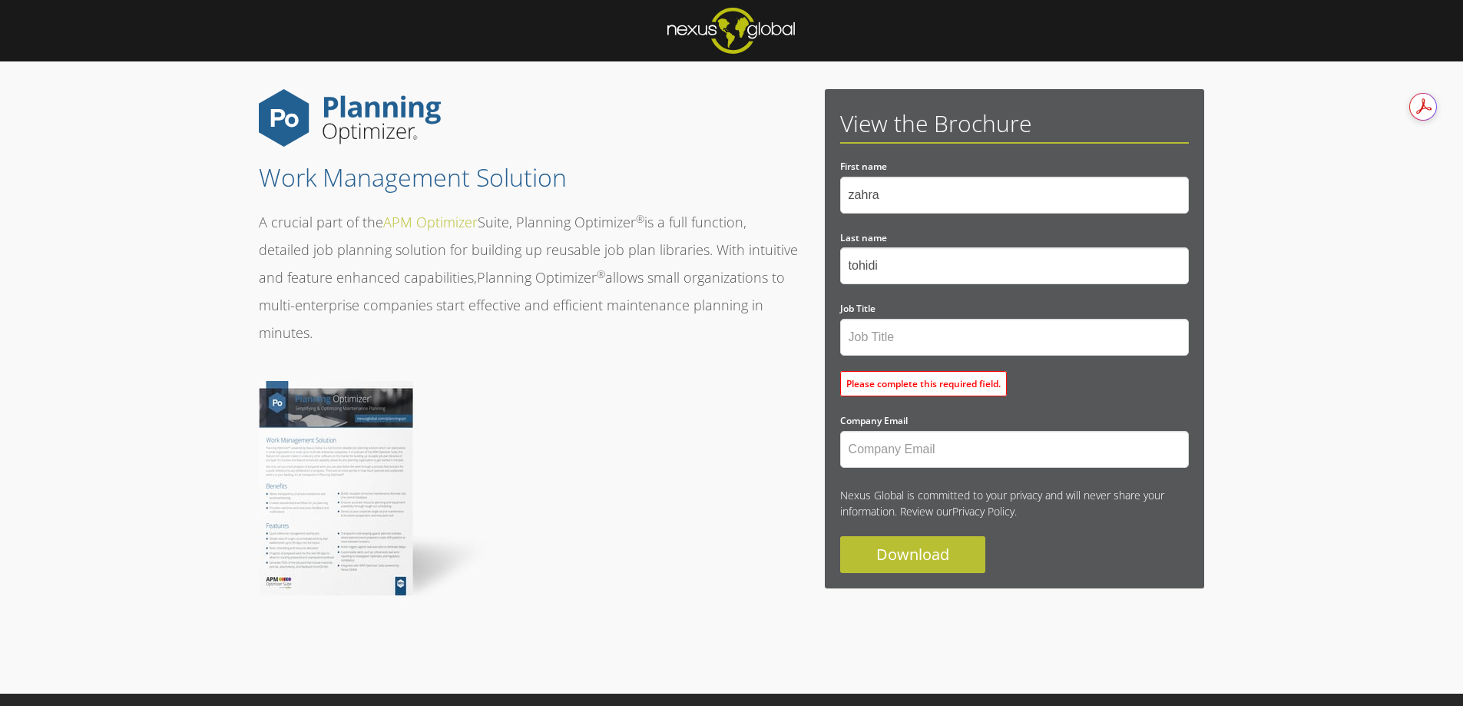
click at [908, 409] on div "Company Email *" at bounding box center [1014, 438] width 349 height 60
type input "[EMAIL_ADDRESS][DOMAIN_NAME]"
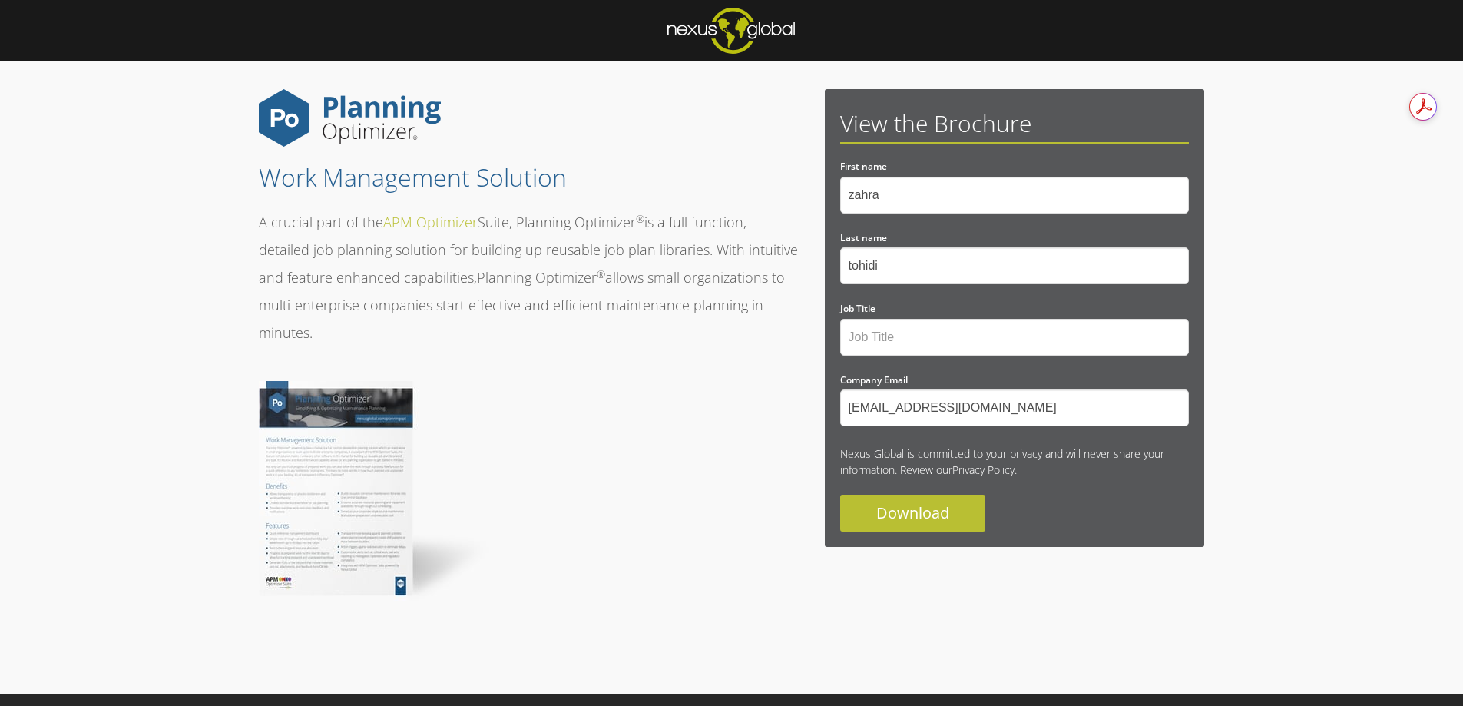
click at [939, 346] on input "Job Title *" at bounding box center [1014, 337] width 349 height 37
type input "R&D Engineer"
click at [935, 517] on input "Download" at bounding box center [912, 513] width 145 height 37
